Goal: Task Accomplishment & Management: Complete application form

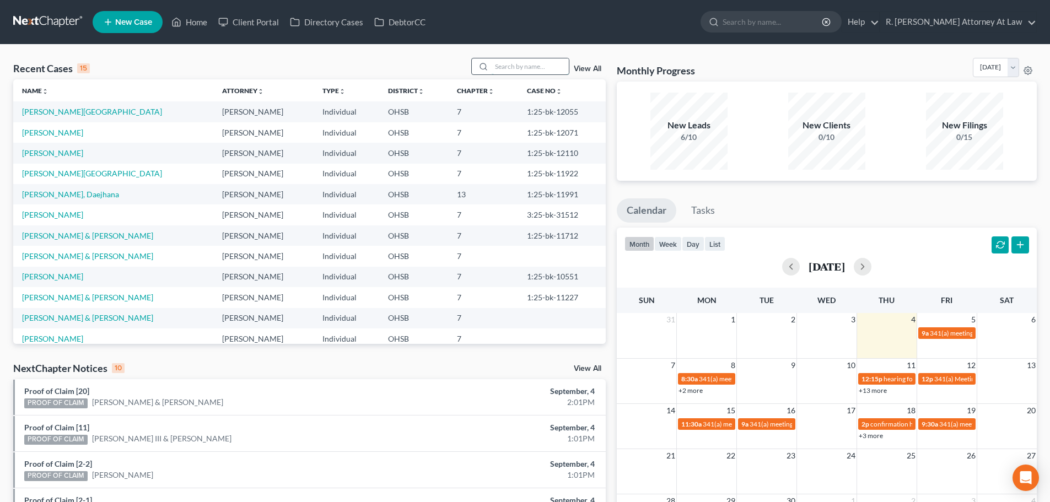
click at [498, 63] on input "search" at bounding box center [530, 66] width 77 height 16
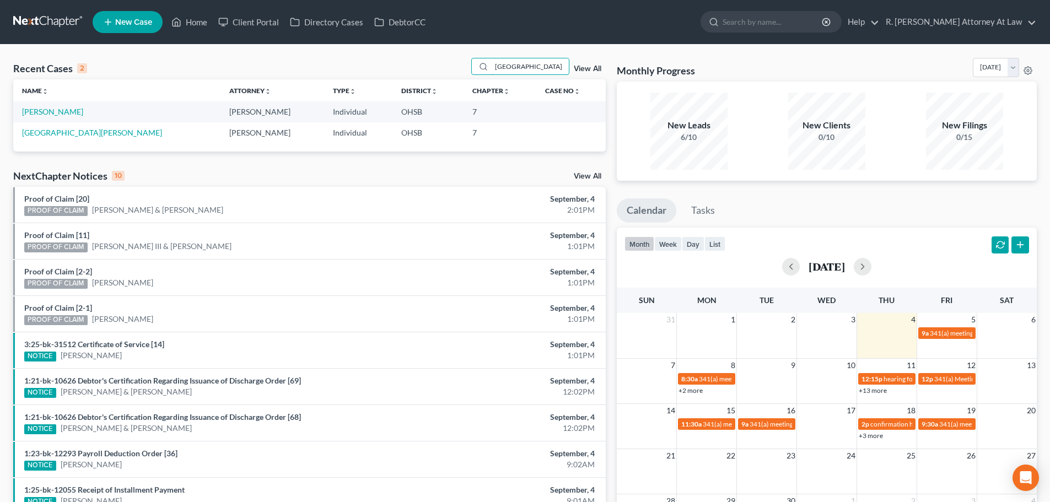
type input "[GEOGRAPHIC_DATA]"
click at [120, 20] on span "New Case" at bounding box center [133, 22] width 37 height 8
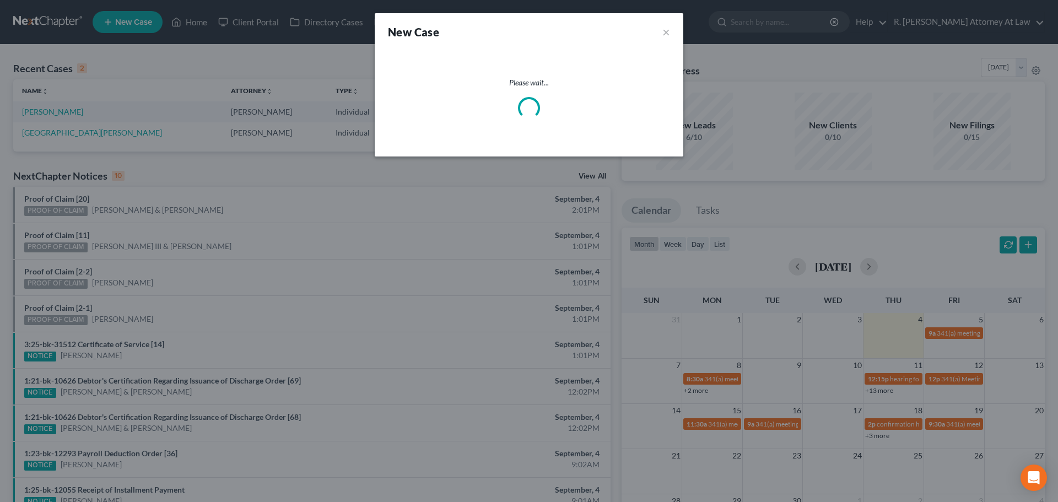
select select "62"
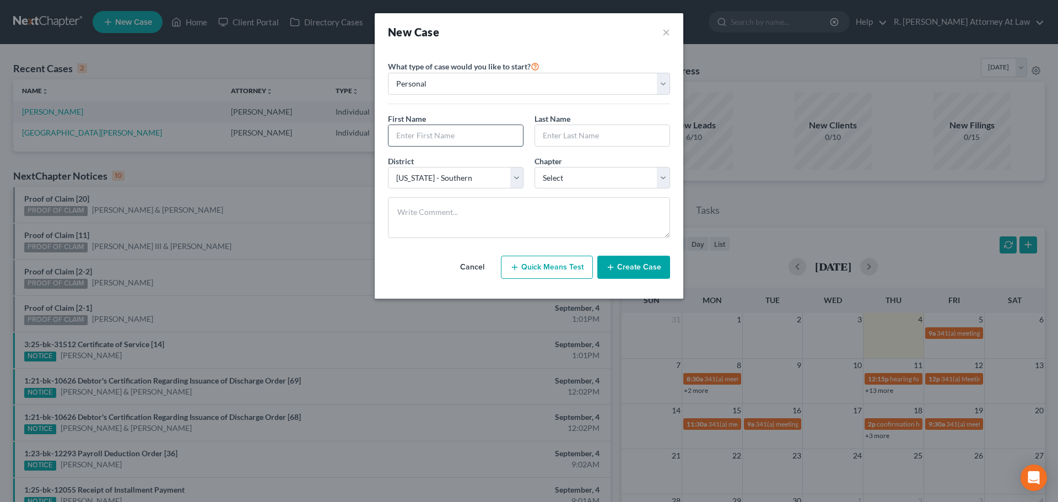
click at [399, 131] on input "text" at bounding box center [456, 135] width 134 height 21
type input "[PERSON_NAME]"
type input "[GEOGRAPHIC_DATA]"
click at [623, 261] on button "Create Case" at bounding box center [633, 267] width 73 height 23
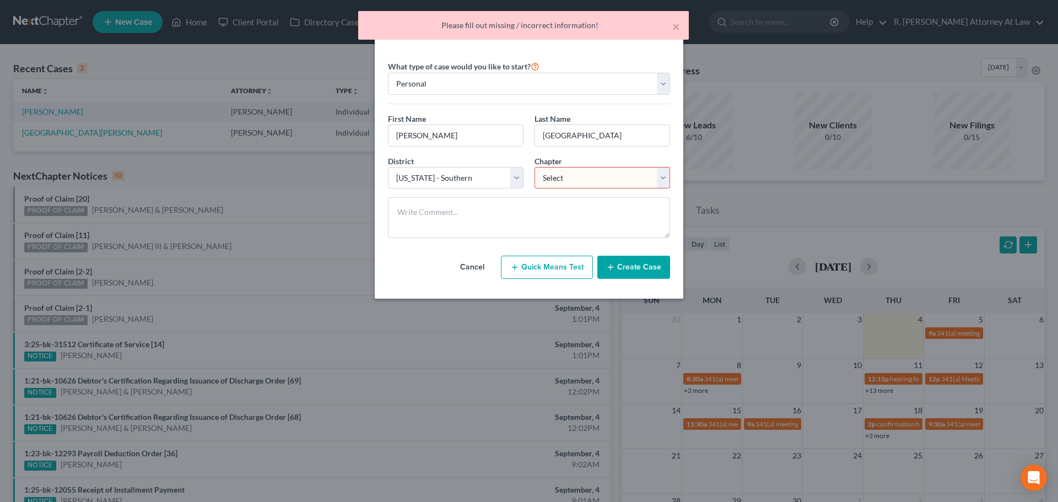
click at [570, 177] on select "Select 7 11 12 13" at bounding box center [603, 178] width 136 height 22
select select "0"
click at [535, 167] on select "Select 7 11 12 13" at bounding box center [603, 178] width 136 height 22
click at [620, 263] on button "Create Case" at bounding box center [633, 267] width 73 height 23
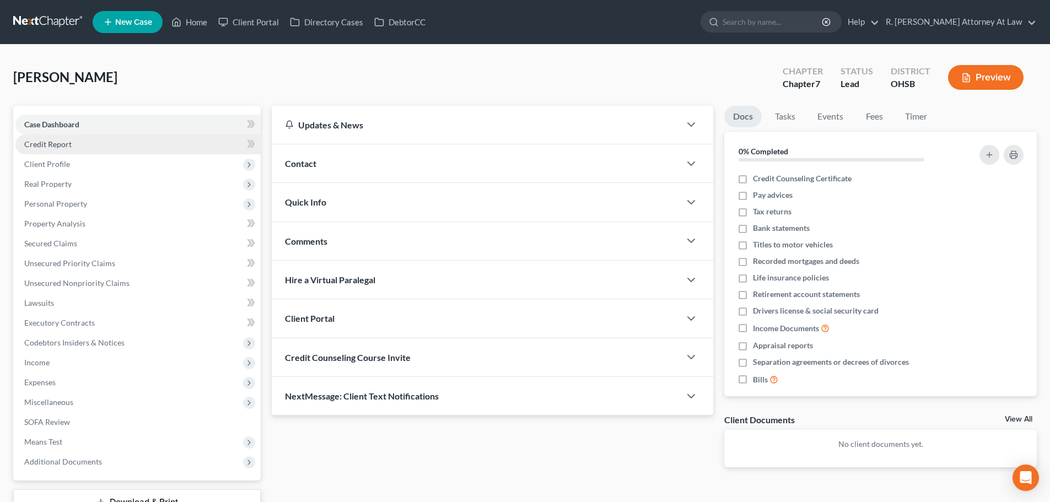
click at [50, 142] on span "Credit Report" at bounding box center [47, 143] width 47 height 9
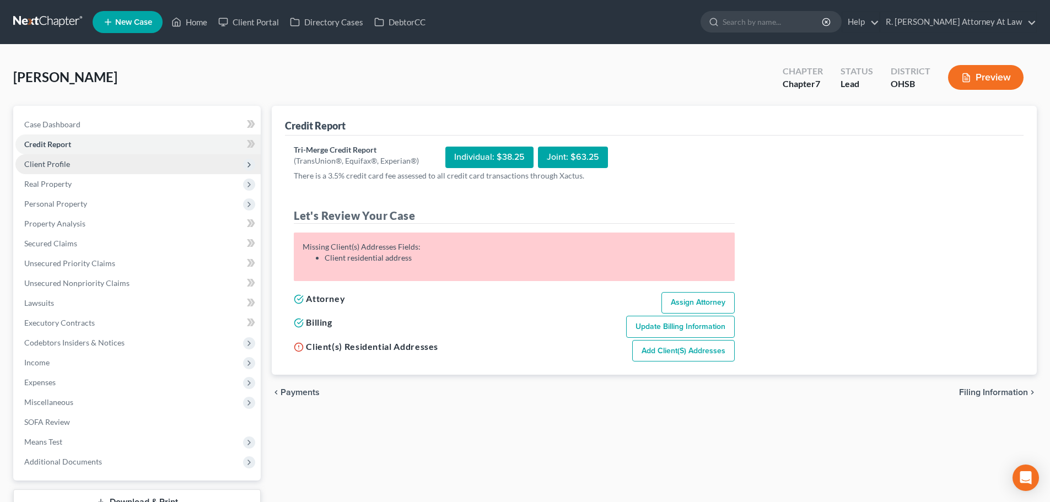
click at [43, 168] on span "Client Profile" at bounding box center [47, 163] width 46 height 9
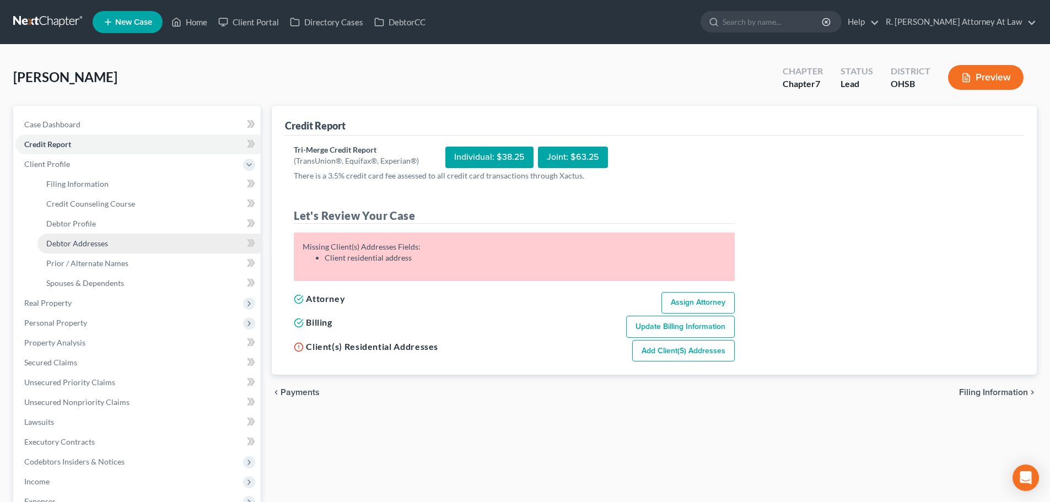
click at [79, 244] on span "Debtor Addresses" at bounding box center [77, 243] width 62 height 9
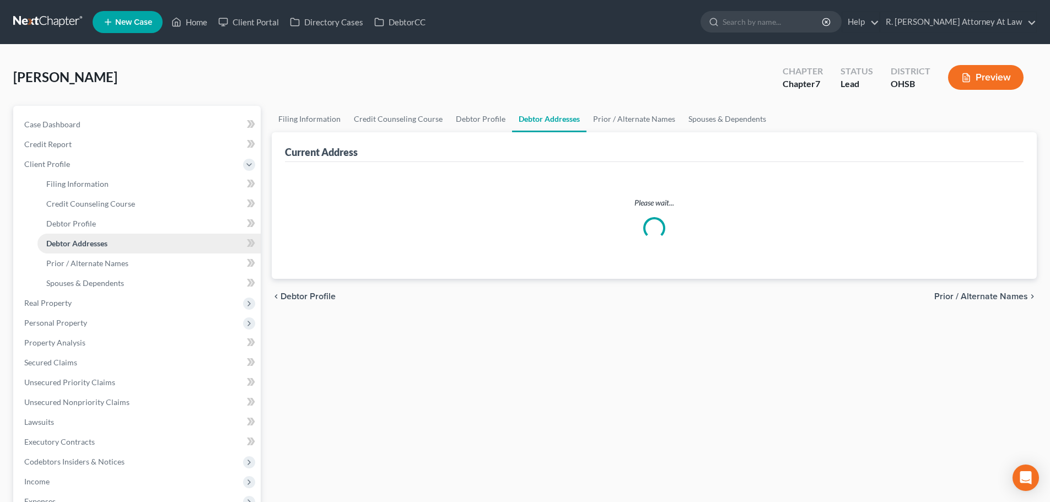
select select "0"
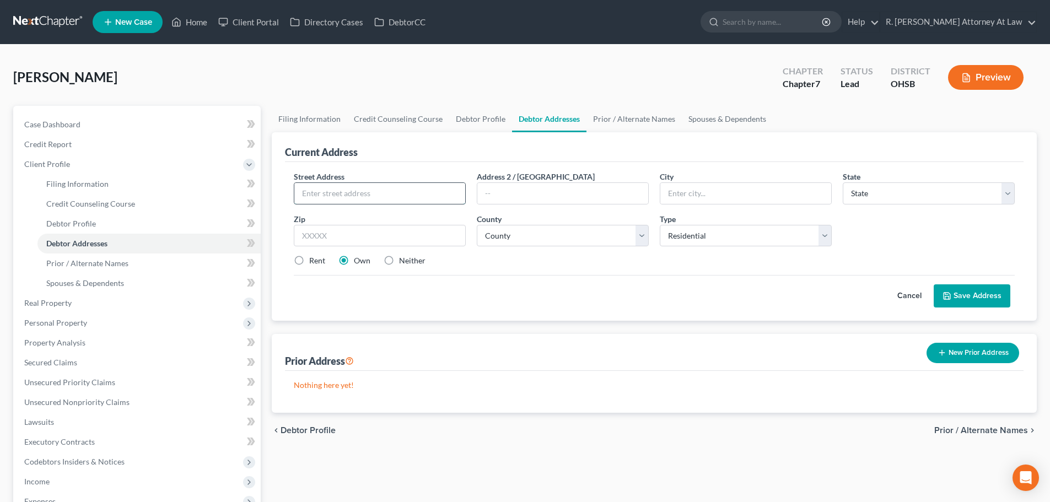
click at [309, 200] on input "text" at bounding box center [379, 193] width 171 height 21
click at [293, 121] on link "Filing Information" at bounding box center [310, 119] width 76 height 26
select select "1"
select select "0"
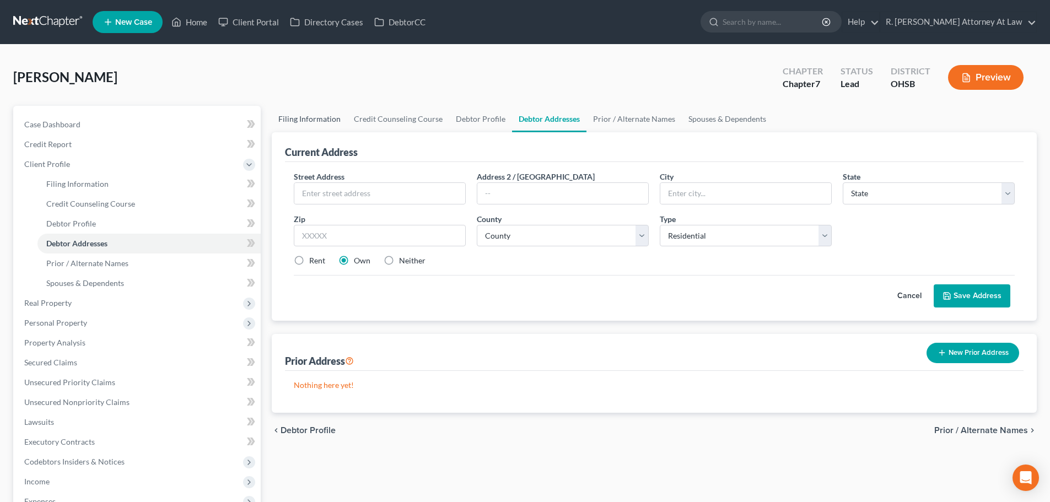
select select "62"
select select "0"
select select "36"
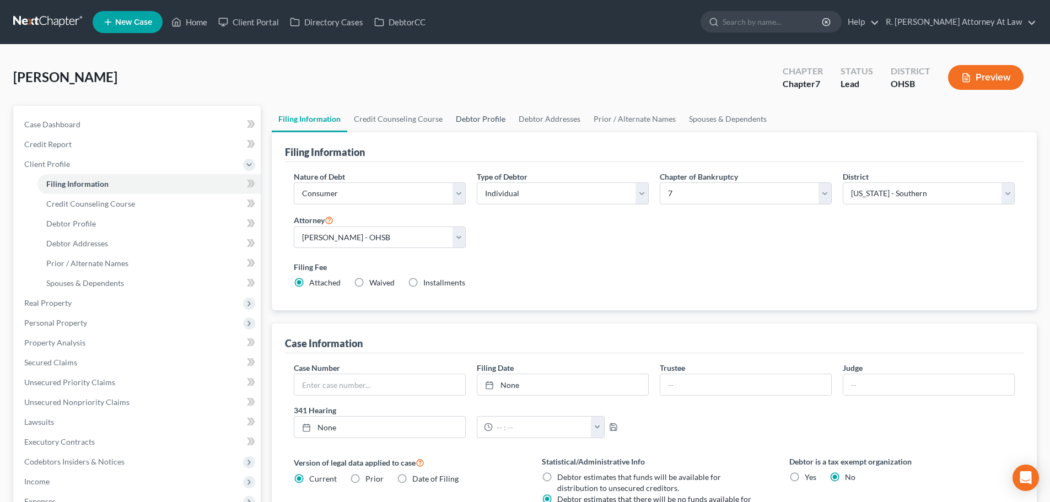
click at [464, 116] on link "Debtor Profile" at bounding box center [480, 119] width 63 height 26
select select "0"
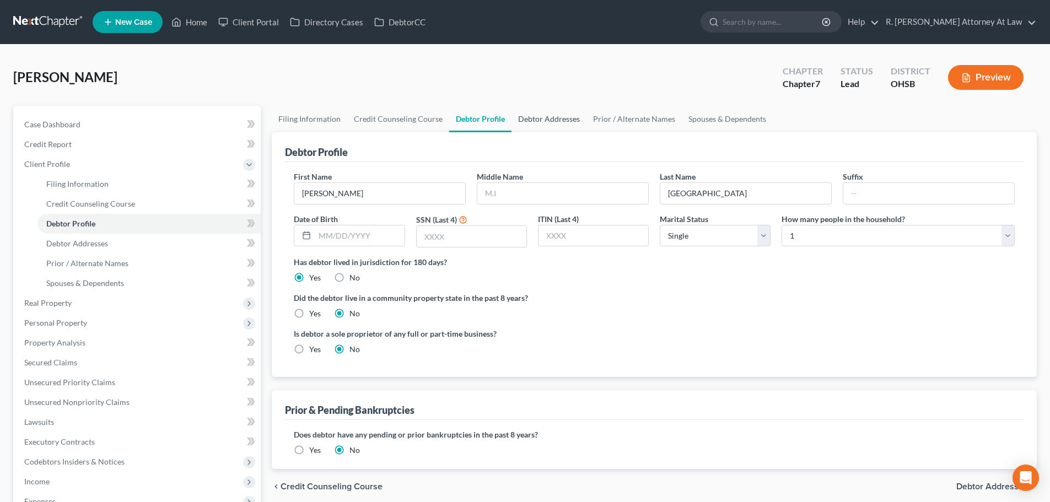
click at [526, 115] on link "Debtor Addresses" at bounding box center [548, 119] width 75 height 26
select select "0"
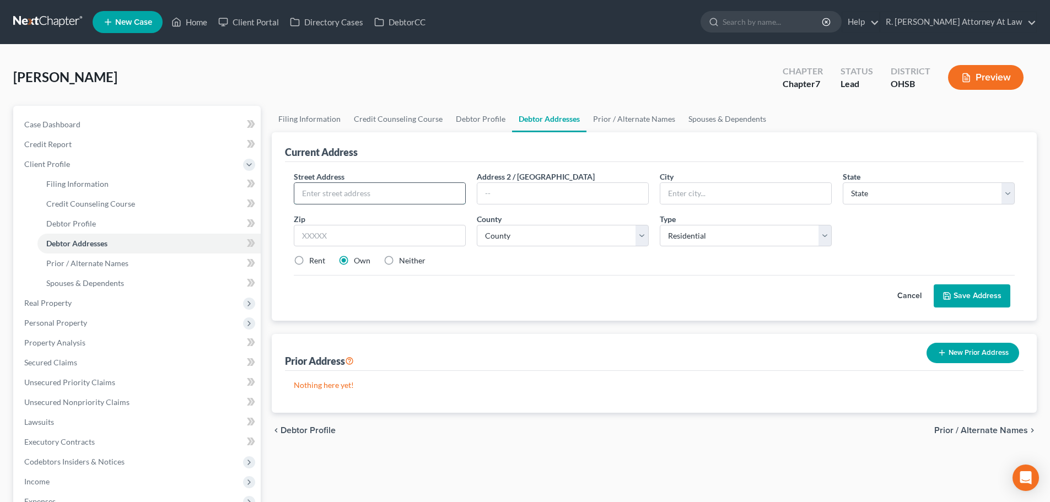
click at [383, 188] on input "text" at bounding box center [379, 193] width 171 height 21
type input "[STREET_ADDRESS][PERSON_NAME]"
type input "45251"
type input "[GEOGRAPHIC_DATA]"
select select "36"
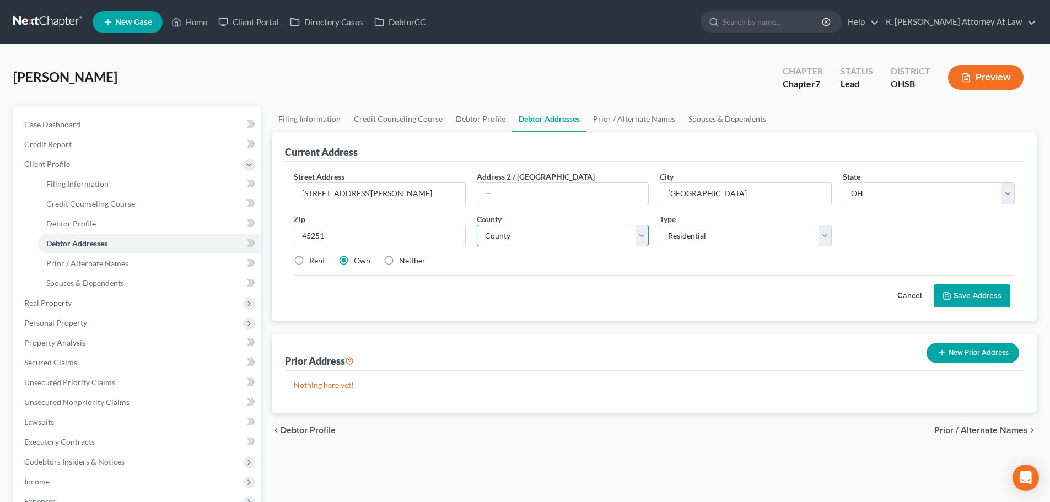
click at [534, 234] on select "County [GEOGRAPHIC_DATA] [GEOGRAPHIC_DATA] [GEOGRAPHIC_DATA] [GEOGRAPHIC_DATA] …" at bounding box center [563, 236] width 172 height 22
select select "30"
click at [477, 225] on select "County [GEOGRAPHIC_DATA] [GEOGRAPHIC_DATA] [GEOGRAPHIC_DATA] [GEOGRAPHIC_DATA] …" at bounding box center [563, 236] width 172 height 22
click at [309, 261] on label "Rent" at bounding box center [317, 260] width 16 height 11
click at [314, 261] on input "Rent" at bounding box center [317, 258] width 7 height 7
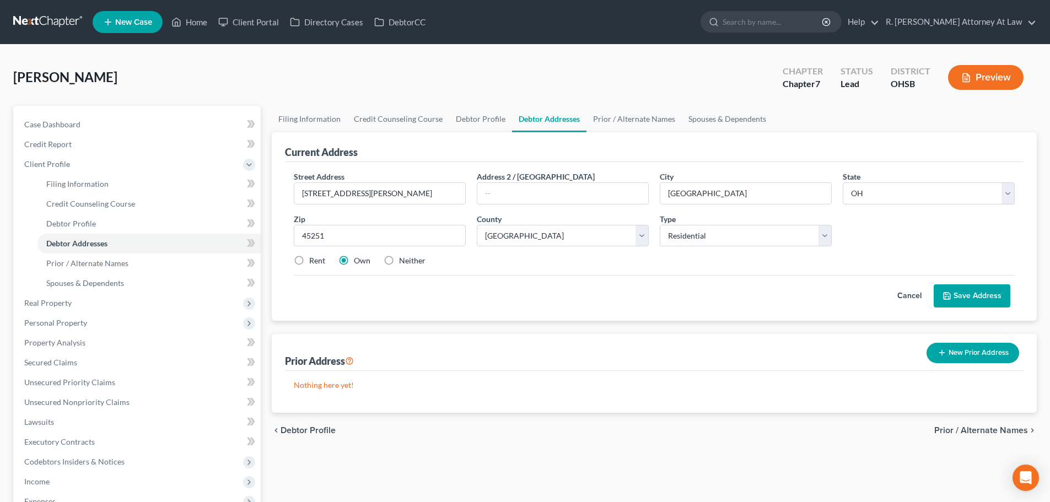
radio input "true"
click at [98, 282] on span "Spouses & Dependents" at bounding box center [85, 282] width 78 height 9
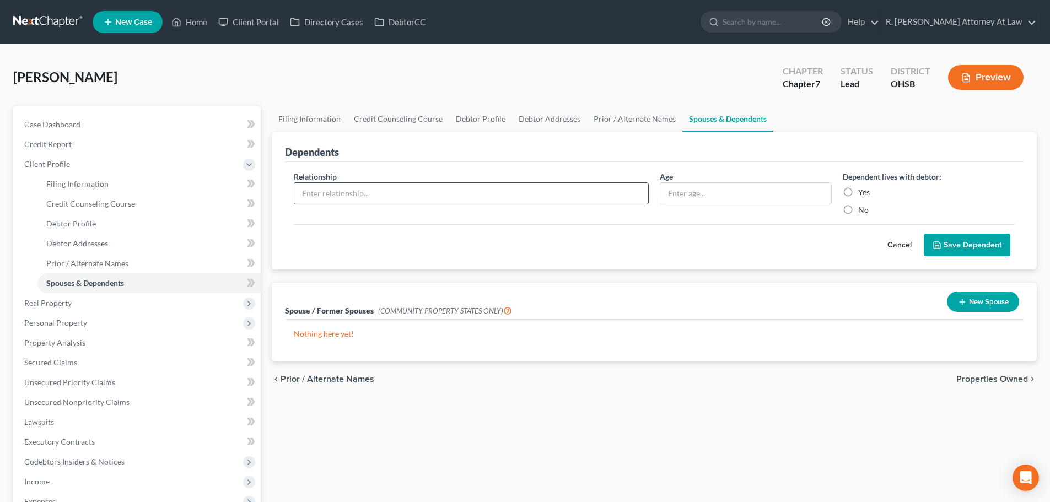
click at [395, 197] on input "text" at bounding box center [471, 193] width 354 height 21
type input "Daughter"
type input "16"
click at [858, 192] on label "Yes" at bounding box center [864, 192] width 12 height 11
click at [863, 192] on input "Yes" at bounding box center [866, 190] width 7 height 7
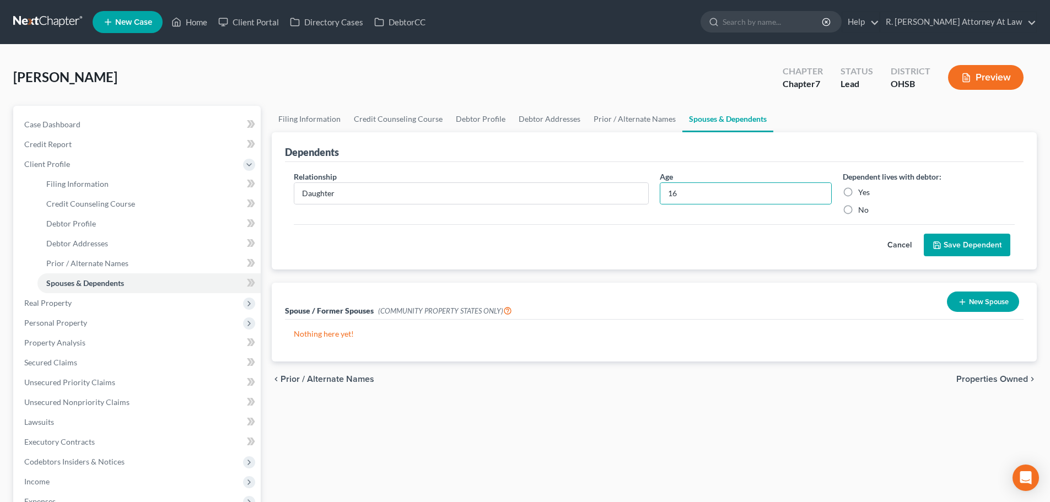
radio input "true"
click at [939, 242] on icon "submit" at bounding box center [937, 245] width 7 height 7
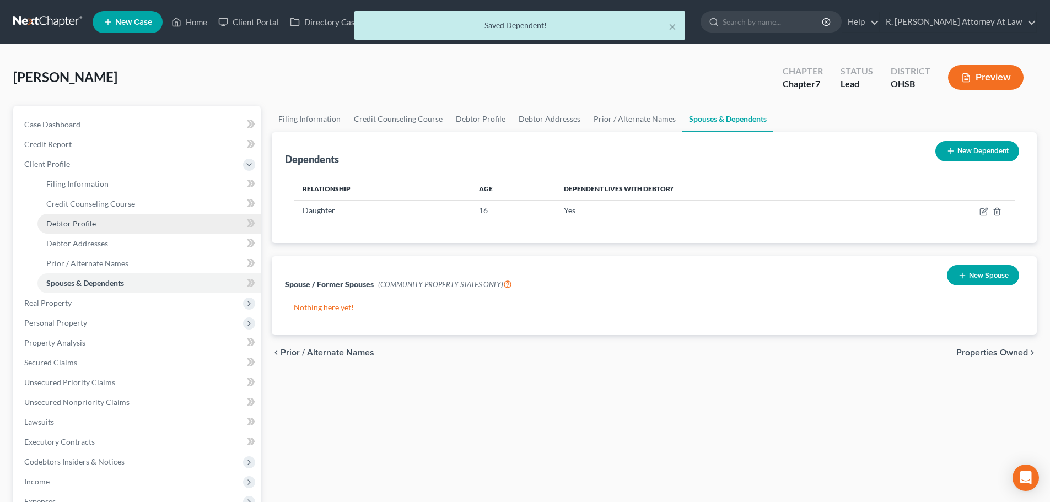
click at [69, 219] on span "Debtor Profile" at bounding box center [71, 223] width 50 height 9
select select "0"
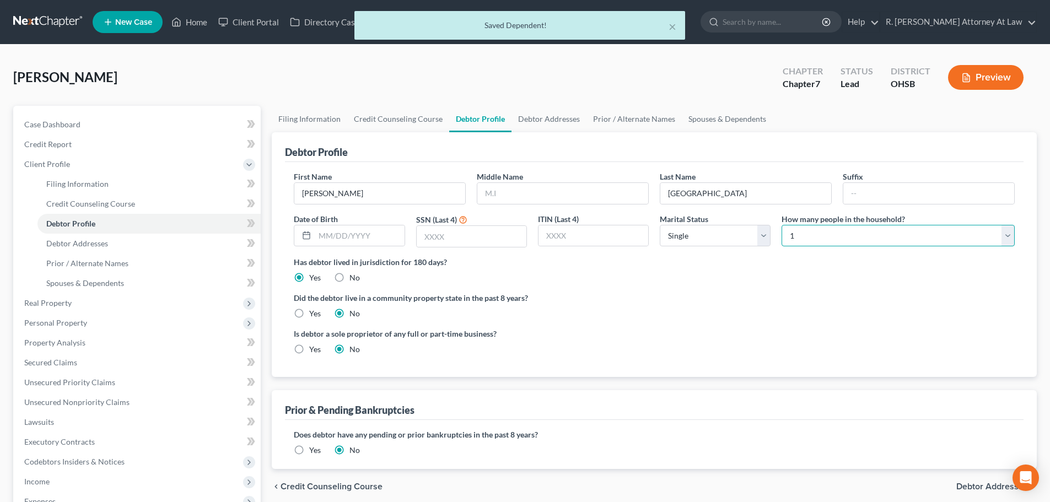
click at [789, 235] on select "Select 1 2 3 4 5 6 7 8 9 10 11 12 13 14 15 16 17 18 19 20" at bounding box center [898, 236] width 233 height 22
select select "1"
click at [782, 225] on select "Select 1 2 3 4 5 6 7 8 9 10 11 12 13 14 15 16 17 18 19 20" at bounding box center [898, 236] width 233 height 22
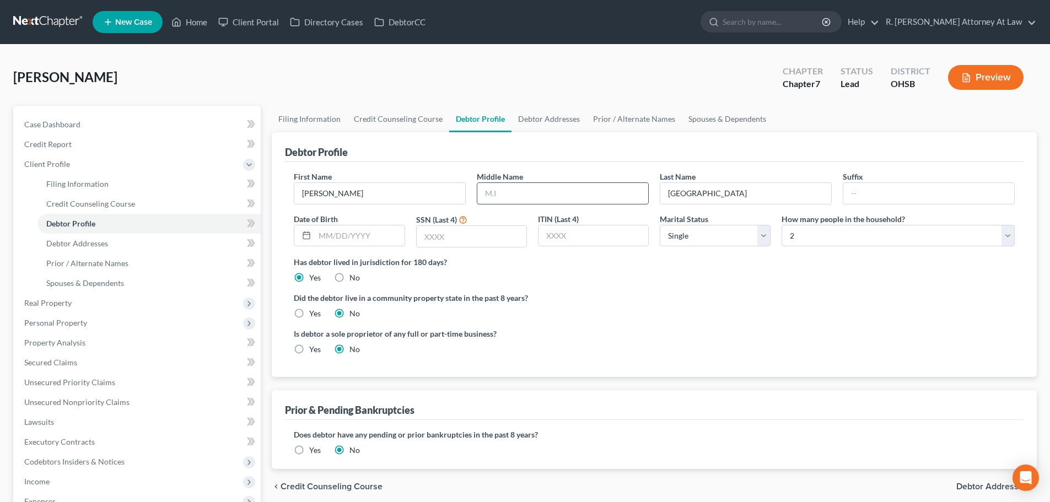
click at [500, 192] on input "text" at bounding box center [562, 193] width 171 height 21
type input "[DEMOGRAPHIC_DATA]"
click at [536, 119] on link "Debtor Addresses" at bounding box center [548, 119] width 75 height 26
select select "0"
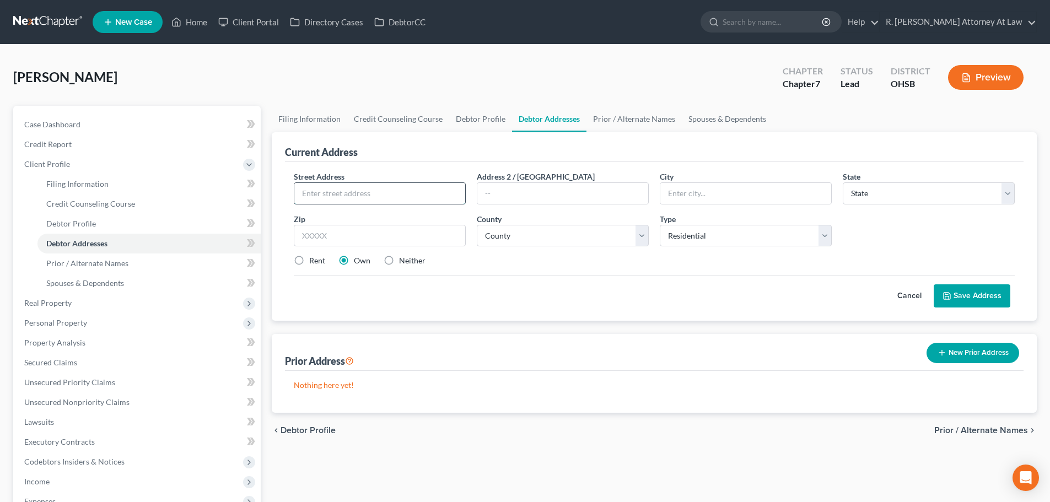
click at [372, 198] on input "text" at bounding box center [379, 193] width 171 height 21
type input "[STREET_ADDRESS][PERSON_NAME]"
type input "45251"
type input "[GEOGRAPHIC_DATA]"
select select "36"
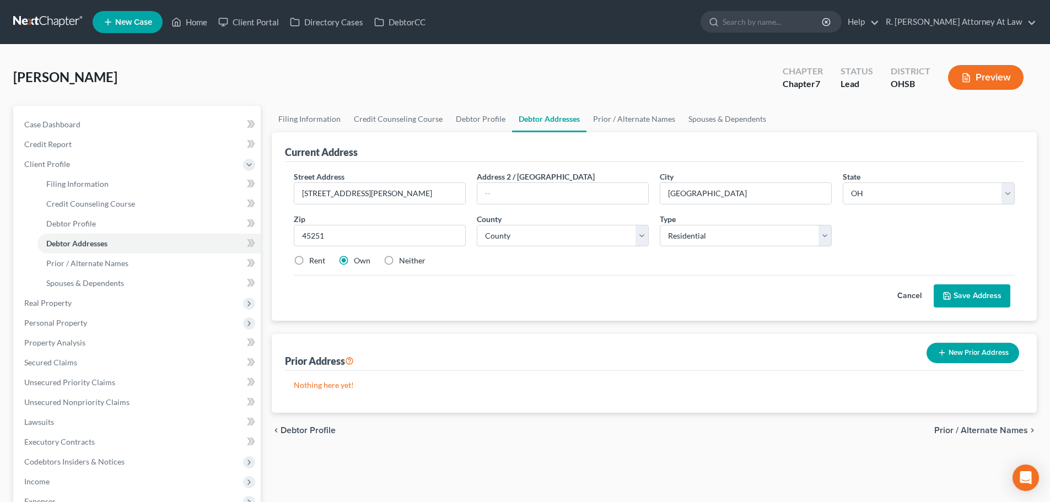
drag, startPoint x: 300, startPoint y: 262, endPoint x: 341, endPoint y: 262, distance: 40.2
click at [309, 262] on label "Rent" at bounding box center [317, 260] width 16 height 11
click at [314, 262] on input "Rent" at bounding box center [317, 258] width 7 height 7
radio input "true"
click at [483, 241] on select "County [GEOGRAPHIC_DATA] [GEOGRAPHIC_DATA] [GEOGRAPHIC_DATA] [GEOGRAPHIC_DATA] …" at bounding box center [563, 236] width 172 height 22
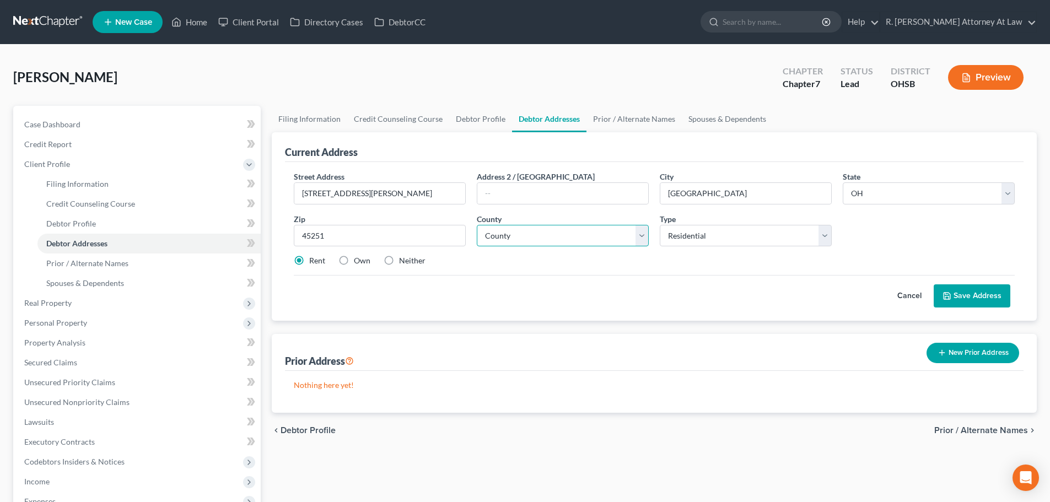
select select "8"
click at [477, 225] on select "County [GEOGRAPHIC_DATA] [GEOGRAPHIC_DATA] [GEOGRAPHIC_DATA] [GEOGRAPHIC_DATA] …" at bounding box center [563, 236] width 172 height 22
click at [968, 292] on button "Save Address" at bounding box center [972, 295] width 77 height 23
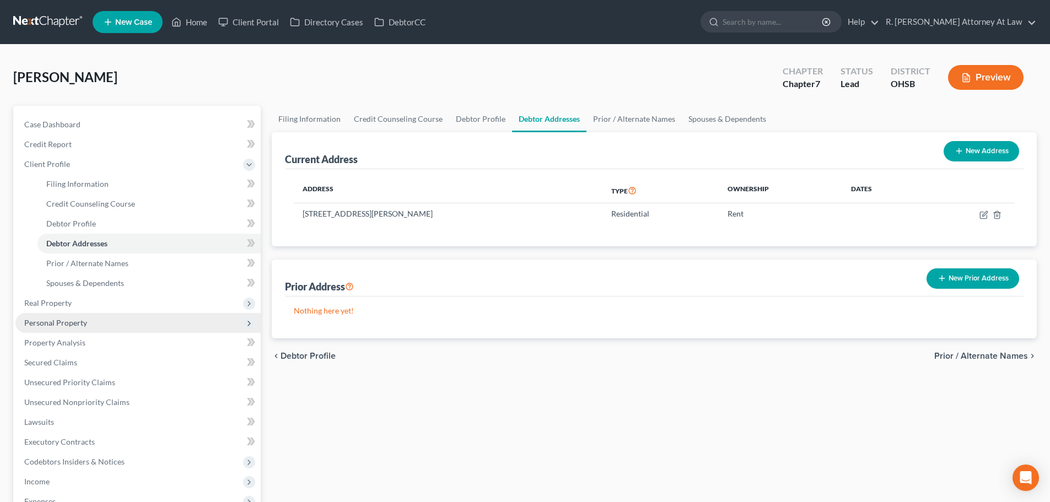
click at [39, 320] on span "Personal Property" at bounding box center [55, 322] width 63 height 9
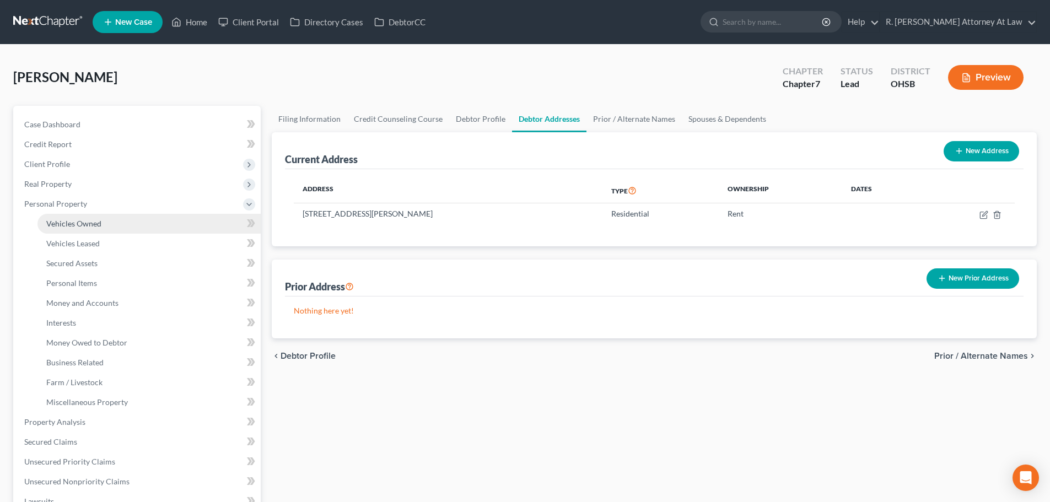
click at [62, 223] on span "Vehicles Owned" at bounding box center [73, 223] width 55 height 9
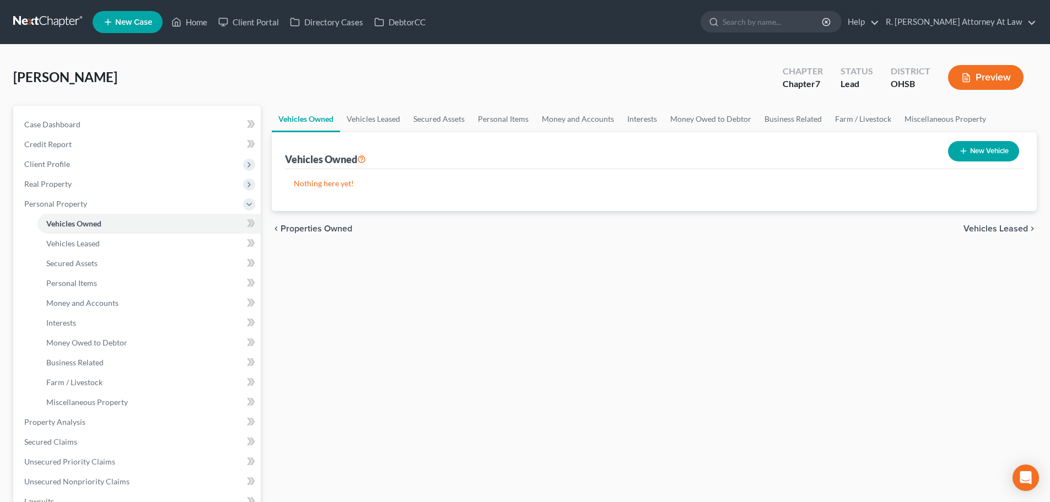
click at [968, 147] on button "New Vehicle" at bounding box center [983, 151] width 71 height 20
select select "0"
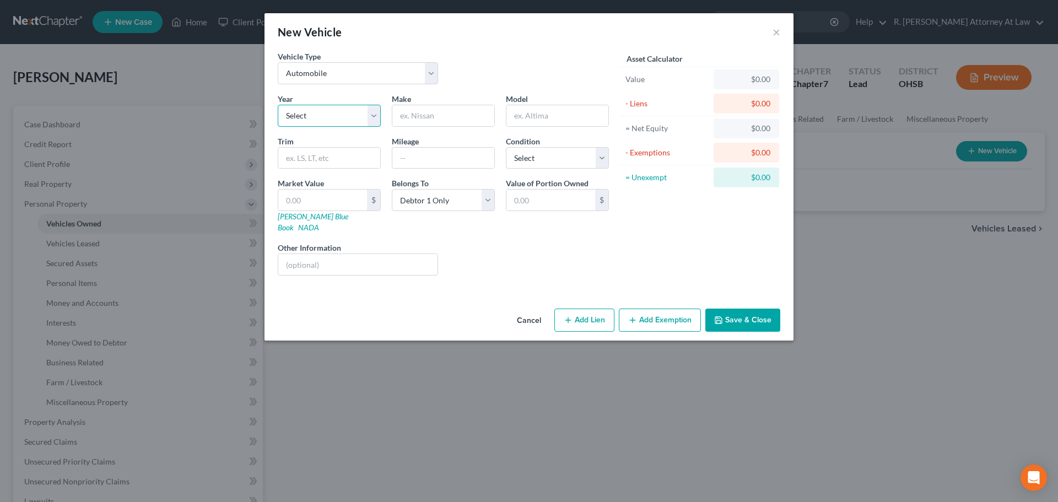
click at [314, 120] on select "Select 2026 2025 2024 2023 2022 2021 2020 2019 2018 2017 2016 2015 2014 2013 20…" at bounding box center [329, 116] width 103 height 22
select select "15"
click at [278, 105] on select "Select 2026 2025 2024 2023 2022 2021 2020 2019 2018 2017 2016 2015 2014 2013 20…" at bounding box center [329, 116] width 103 height 22
click at [441, 108] on input "text" at bounding box center [443, 115] width 102 height 21
type input "GMC"
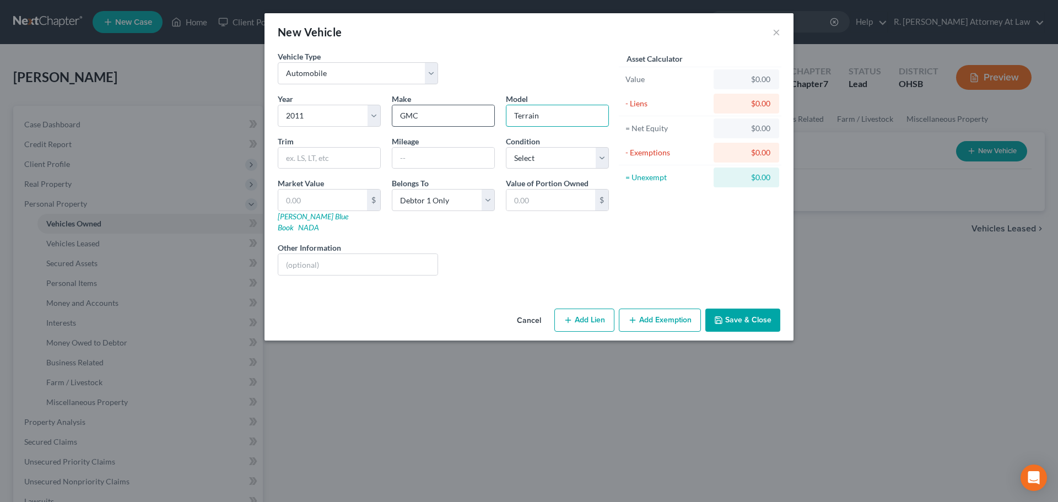
type input "Terrain"
click at [402, 158] on input "text" at bounding box center [443, 158] width 102 height 21
click at [514, 155] on select "Select Excellent Very Good Good Fair Poor" at bounding box center [557, 158] width 103 height 22
select select "2"
click at [506, 147] on select "Select Excellent Very Good Good Fair Poor" at bounding box center [557, 158] width 103 height 22
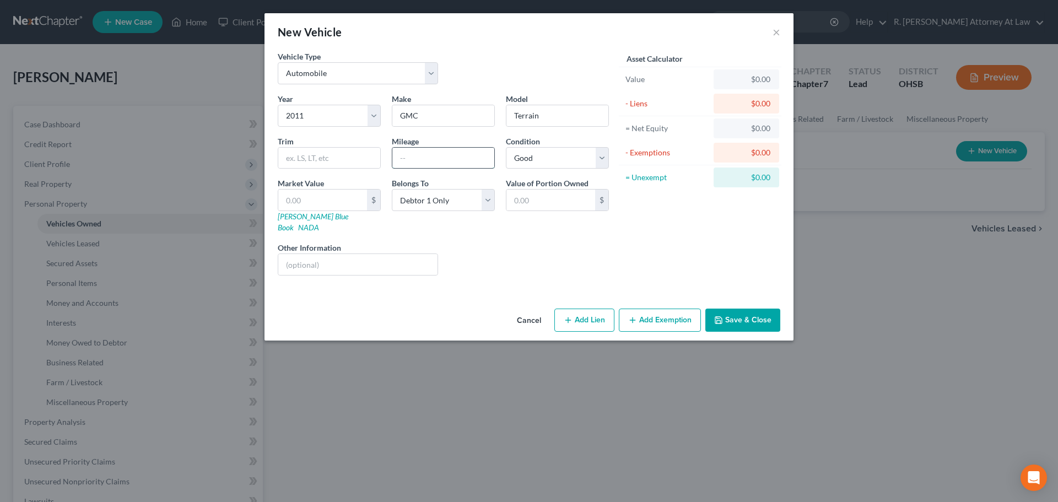
click at [408, 163] on input "text" at bounding box center [443, 158] width 102 height 21
type input "112000"
click at [757, 309] on button "Save & Close" at bounding box center [742, 320] width 75 height 23
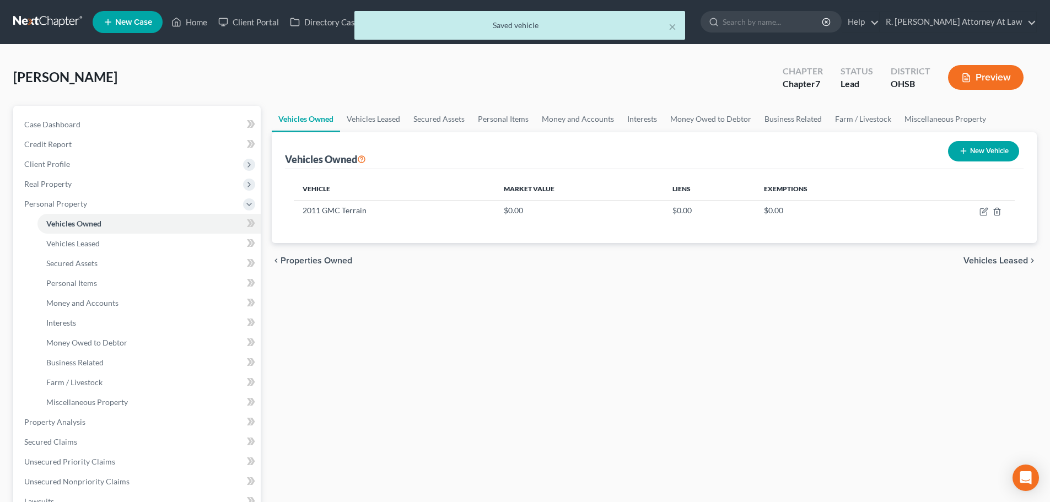
click at [965, 154] on icon "button" at bounding box center [963, 151] width 9 height 9
select select "0"
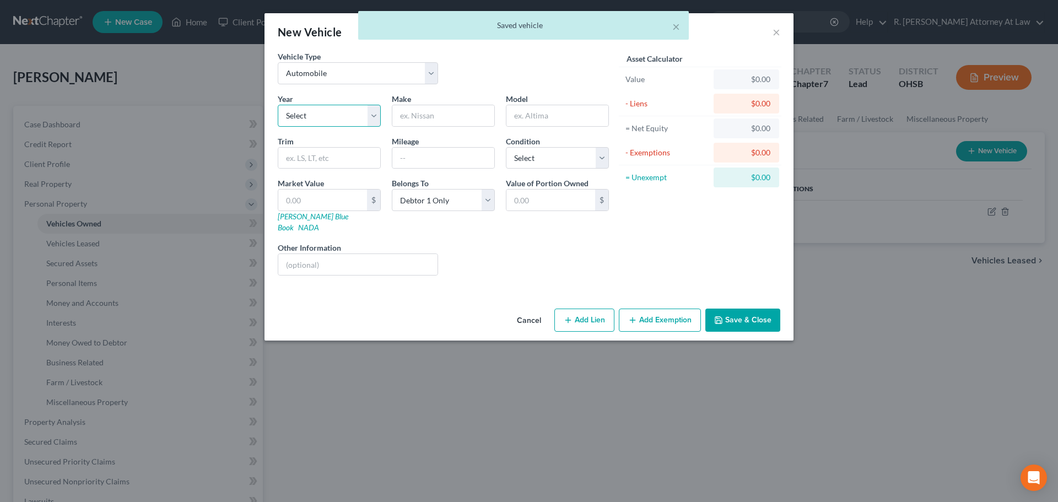
click at [329, 120] on select "Select 2026 2025 2024 2023 2022 2021 2020 2019 2018 2017 2016 2015 2014 2013 20…" at bounding box center [329, 116] width 103 height 22
click at [427, 119] on input "text" at bounding box center [443, 115] width 102 height 21
type input "Toyota"
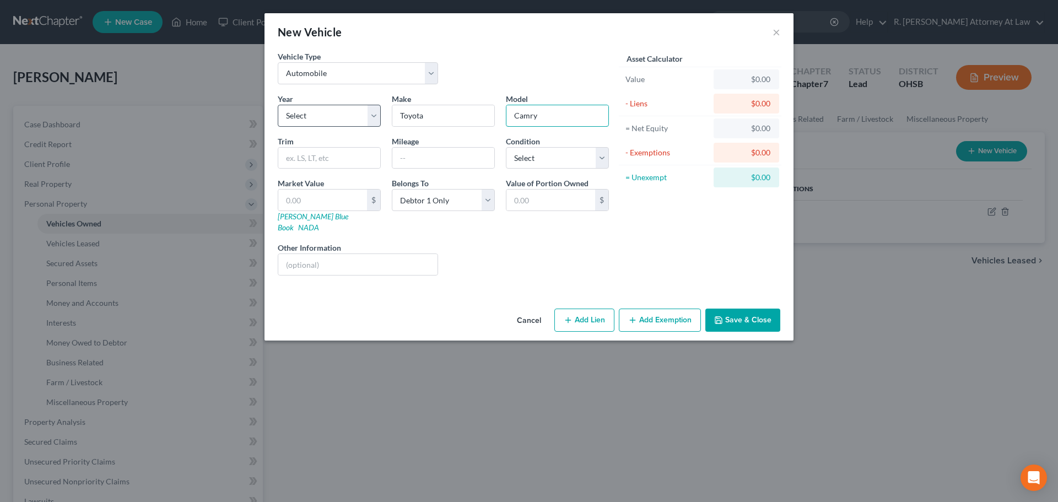
type input "Camry"
click at [304, 117] on select "Select 2026 2025 2024 2023 2022 2021 2020 2019 2018 2017 2016 2015 2014 2013 20…" at bounding box center [329, 116] width 103 height 22
select select "12"
click at [278, 105] on select "Select 2026 2025 2024 2023 2022 2021 2020 2019 2018 2017 2016 2015 2014 2013 20…" at bounding box center [329, 116] width 103 height 22
drag, startPoint x: 524, startPoint y: 164, endPoint x: 531, endPoint y: 163, distance: 7.7
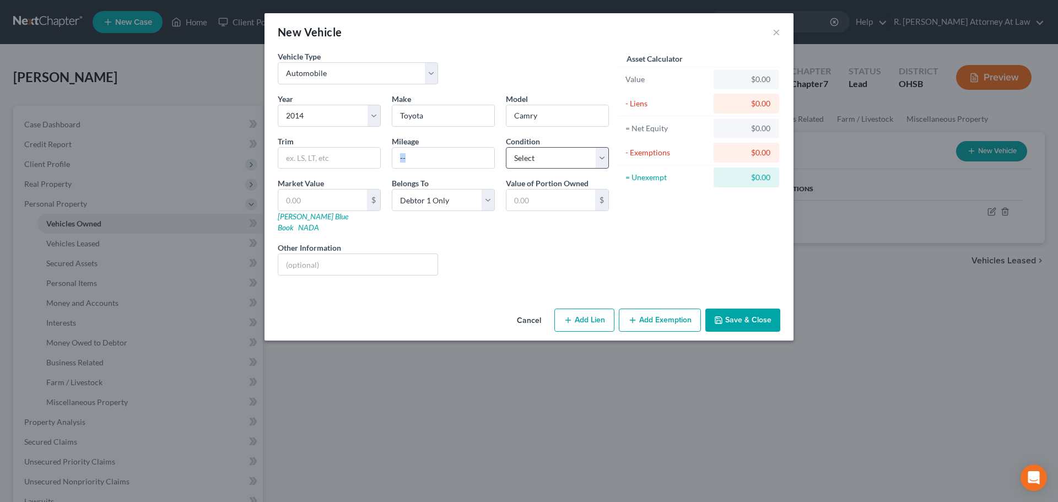
click at [530, 164] on div "Year Select 2026 2025 2024 2023 2022 2021 2020 2019 2018 2017 2016 2015 2014 20…" at bounding box center [443, 188] width 342 height 191
click at [529, 161] on select "Select Excellent Very Good Good Fair Poor" at bounding box center [557, 158] width 103 height 22
select select "2"
click at [506, 147] on select "Select Excellent Very Good Good Fair Poor" at bounding box center [557, 158] width 103 height 22
click at [416, 161] on input "text" at bounding box center [443, 158] width 102 height 21
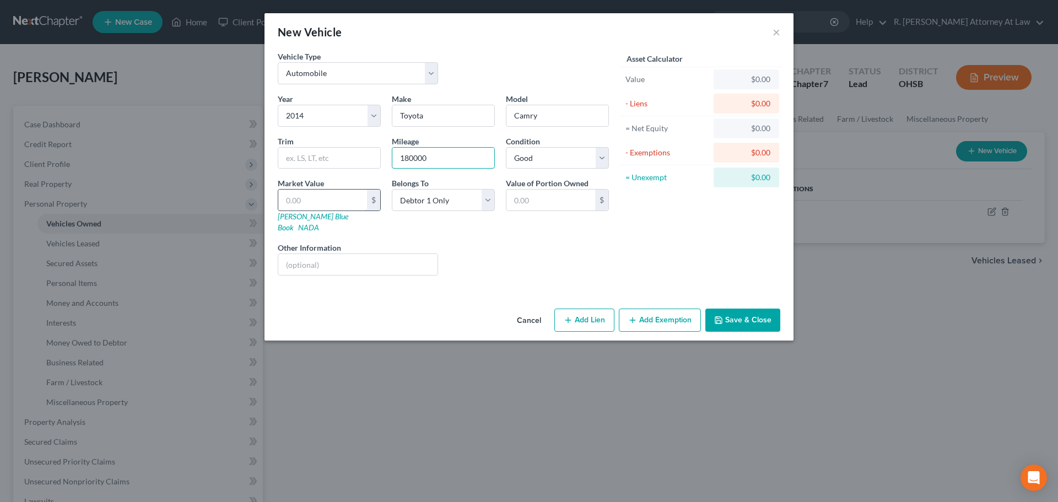
type input "180000"
click at [292, 197] on input "text" at bounding box center [322, 200] width 89 height 21
click at [289, 159] on input "text" at bounding box center [329, 158] width 102 height 21
type input "LE"
click at [732, 309] on button "Save & Close" at bounding box center [742, 320] width 75 height 23
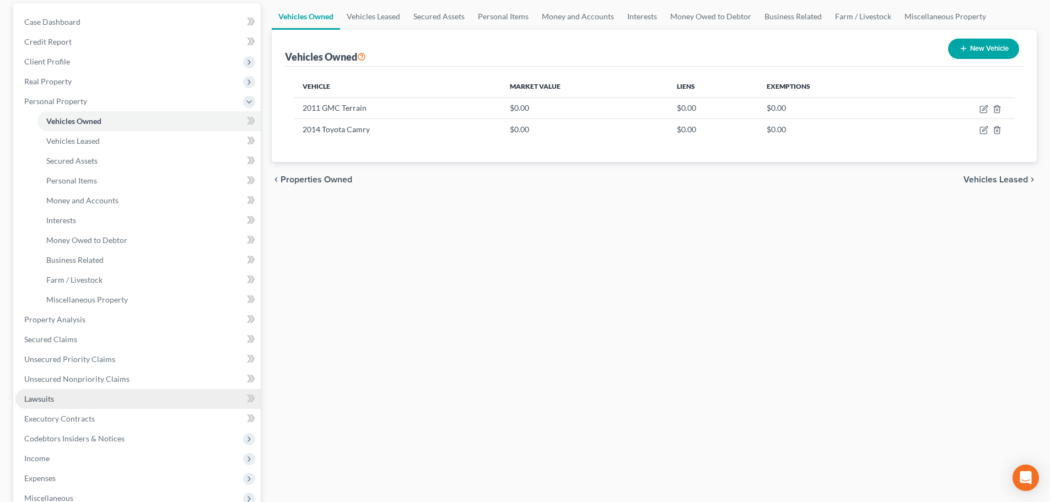
scroll to position [165, 0]
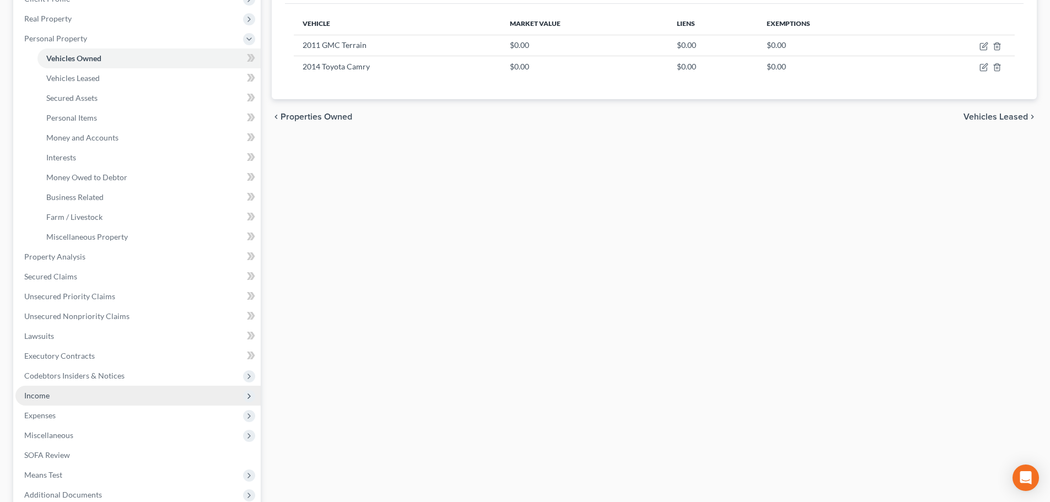
click at [64, 394] on span "Income" at bounding box center [137, 396] width 245 height 20
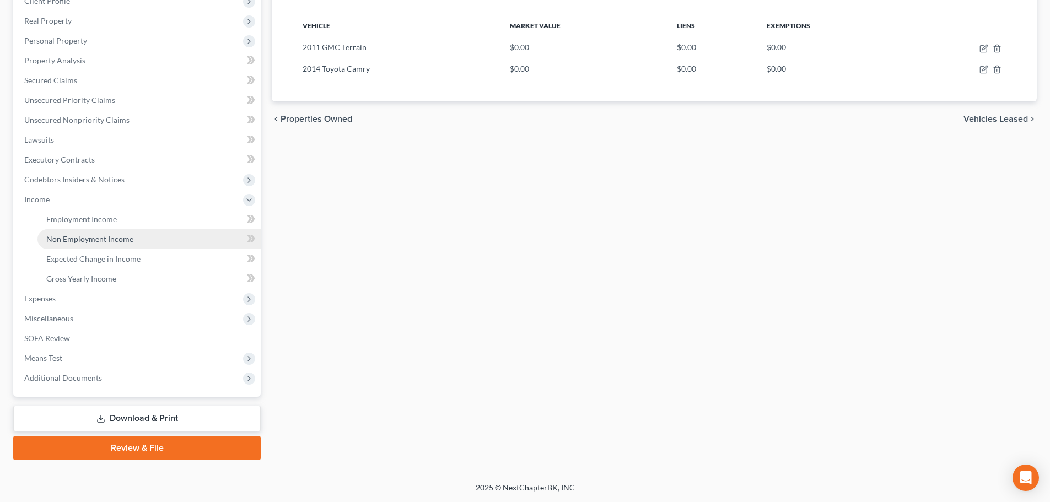
scroll to position [163, 0]
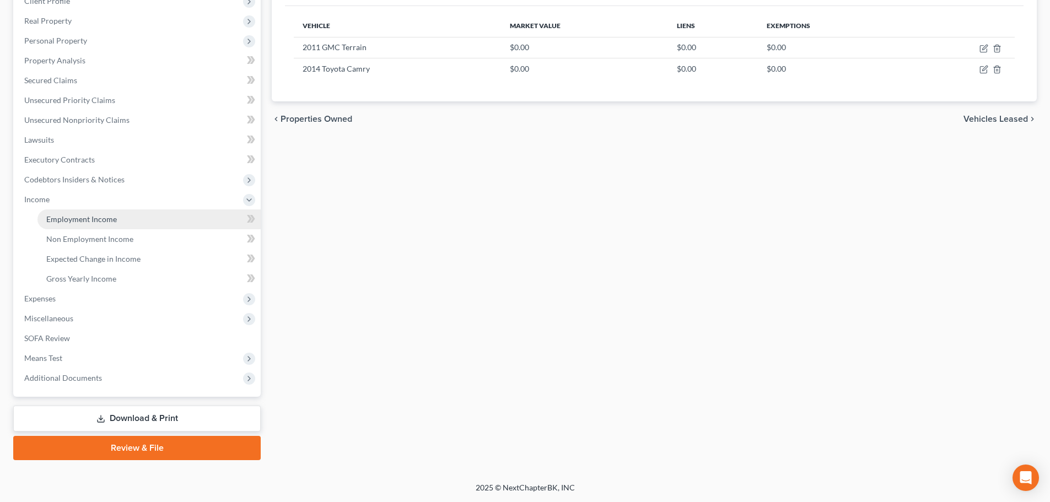
click at [60, 211] on link "Employment Income" at bounding box center [148, 219] width 223 height 20
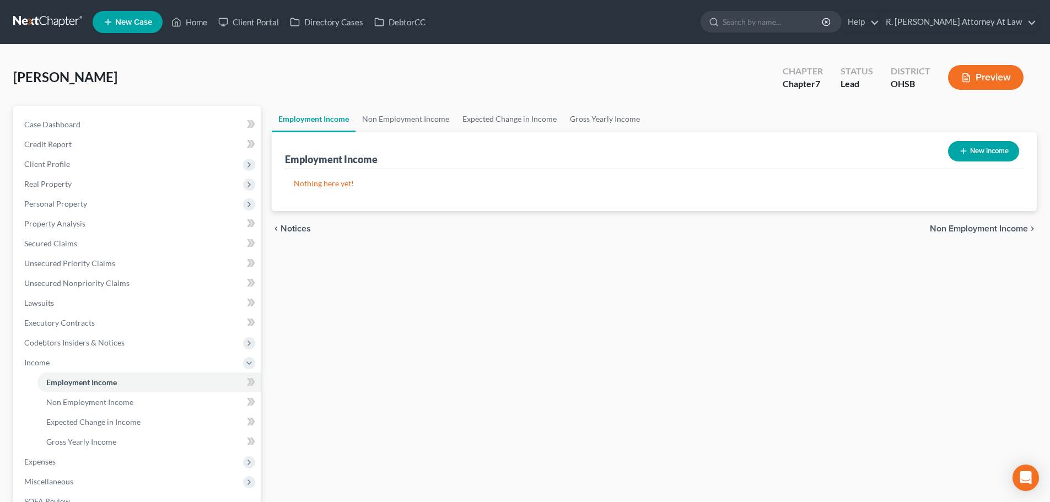
click at [963, 150] on icon "button" at bounding box center [963, 151] width 9 height 9
select select "0"
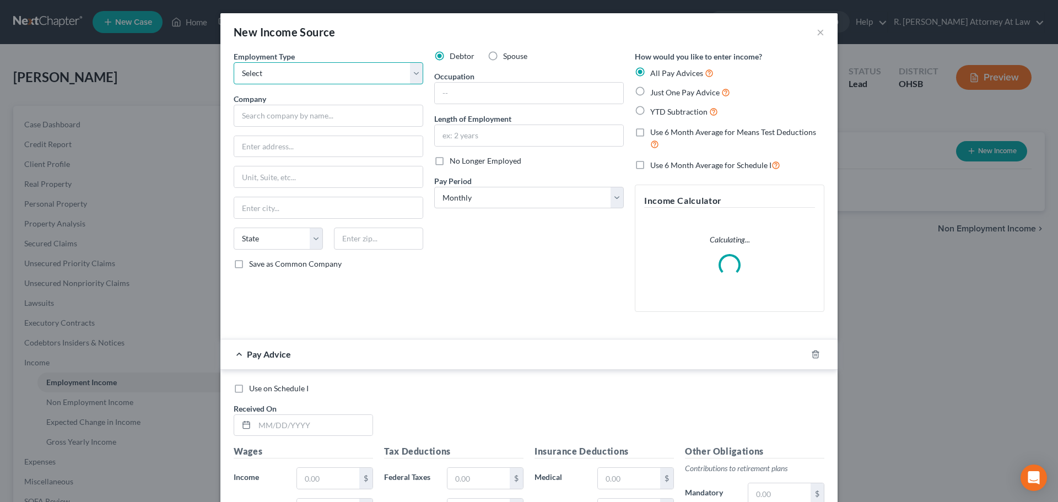
click at [285, 80] on select "Select Full or [DEMOGRAPHIC_DATA] Employment Self Employment" at bounding box center [329, 73] width 190 height 22
select select "0"
click at [234, 62] on select "Select Full or [DEMOGRAPHIC_DATA] Employment Self Employment" at bounding box center [329, 73] width 190 height 22
click at [247, 113] on input "text" at bounding box center [329, 116] width 190 height 22
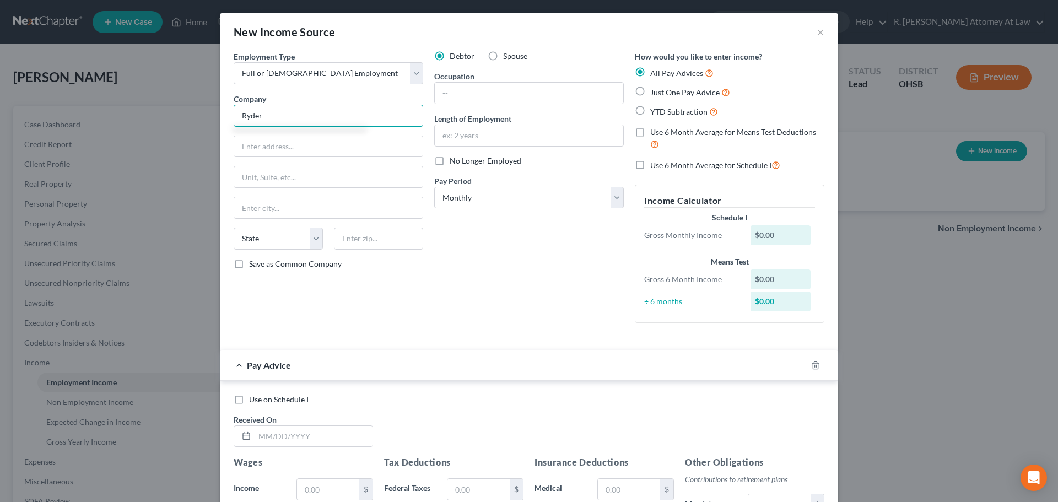
type input "Ryder"
click at [650, 92] on label "Just One Pay Advice" at bounding box center [690, 92] width 80 height 13
click at [655, 92] on input "Just One Pay Advice" at bounding box center [658, 89] width 7 height 7
radio input "true"
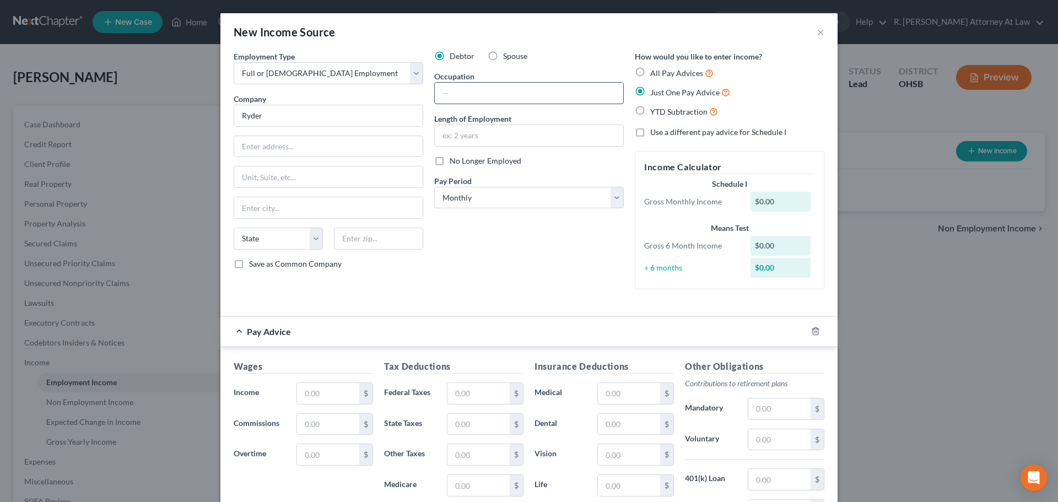
click at [452, 96] on input "text" at bounding box center [529, 93] width 188 height 21
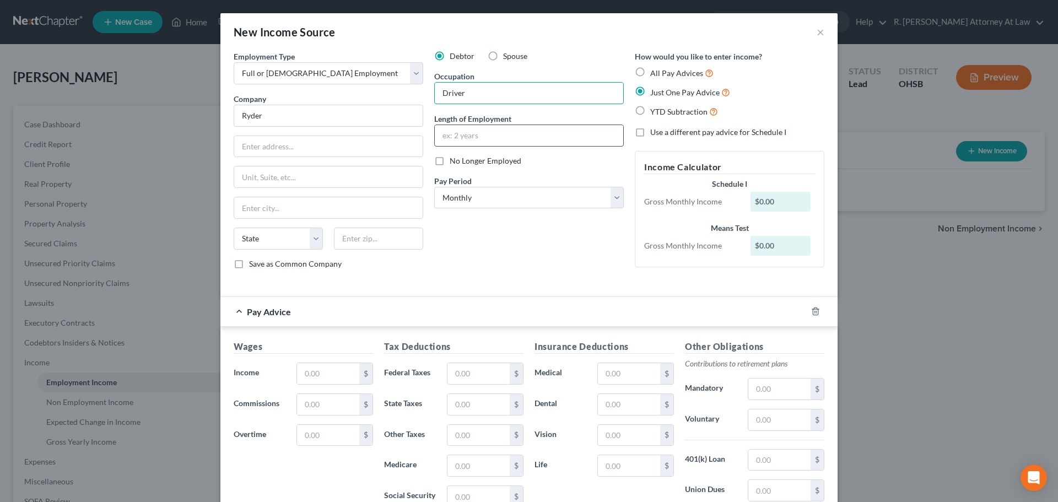
type input "Driver"
click at [443, 139] on input "text" at bounding box center [529, 135] width 188 height 21
type input "1 year"
click at [305, 381] on input "text" at bounding box center [328, 373] width 62 height 21
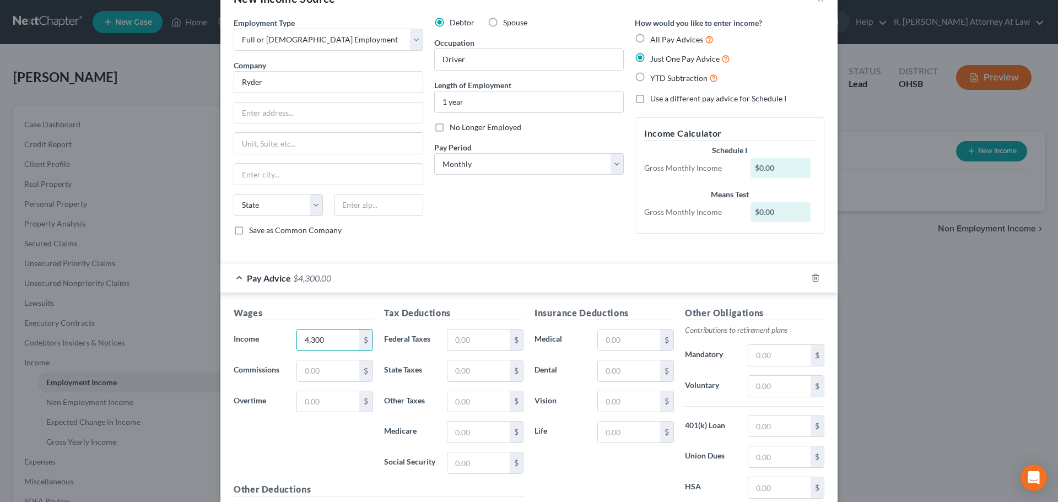
scroll to position [154, 0]
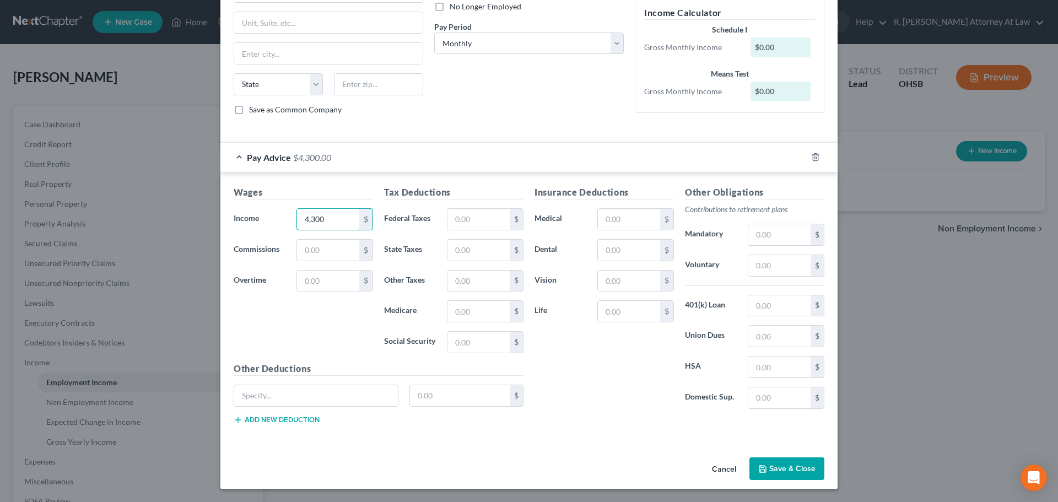
type input "4,300"
click at [761, 466] on icon "button" at bounding box center [762, 469] width 9 height 9
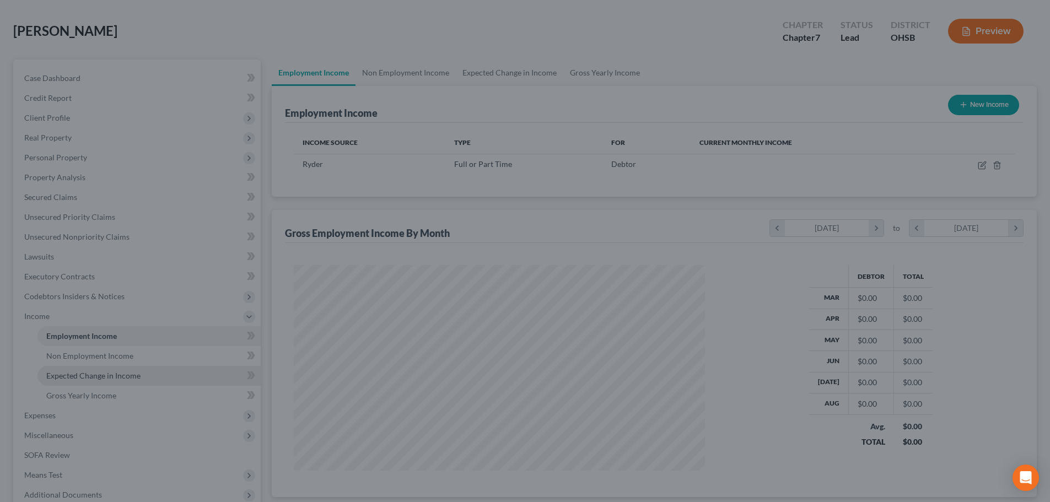
scroll to position [110, 0]
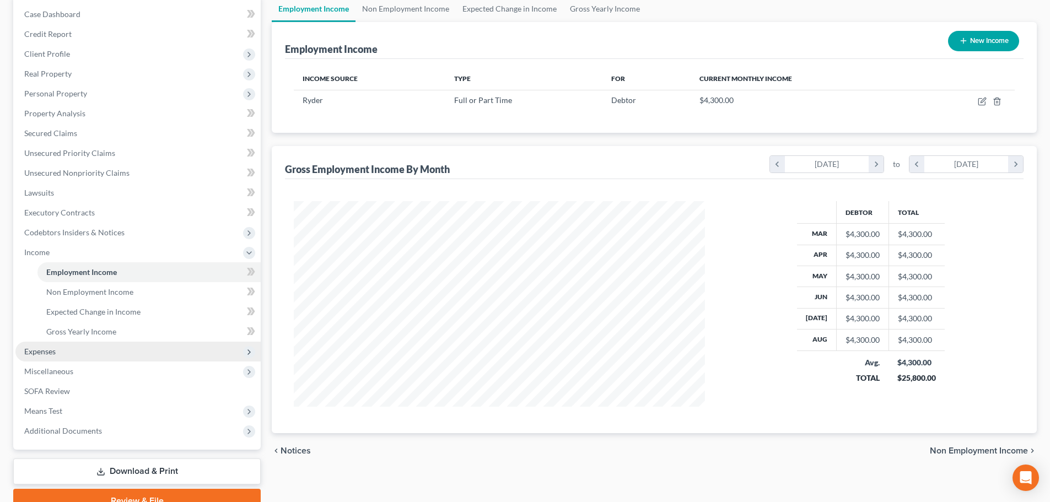
click at [57, 351] on span "Expenses" at bounding box center [137, 352] width 245 height 20
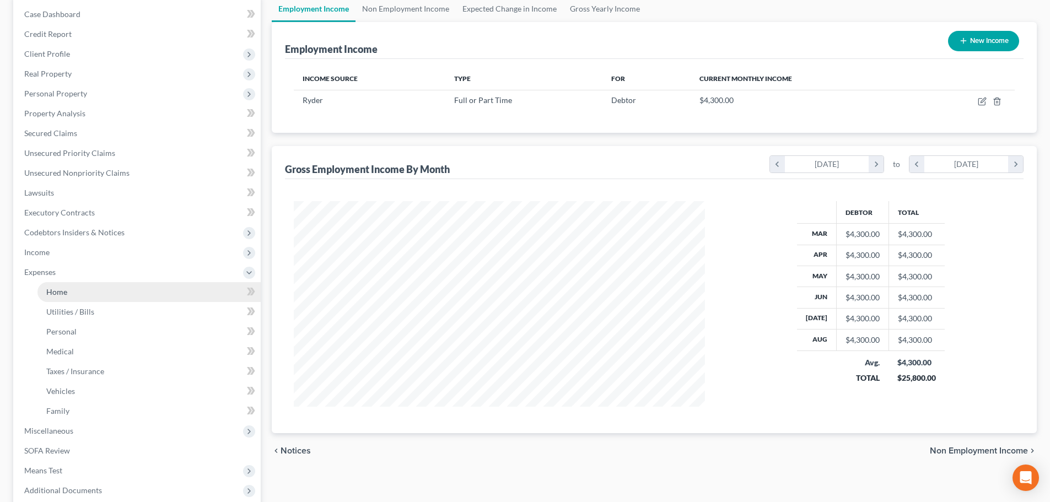
click at [62, 290] on span "Home" at bounding box center [56, 291] width 21 height 9
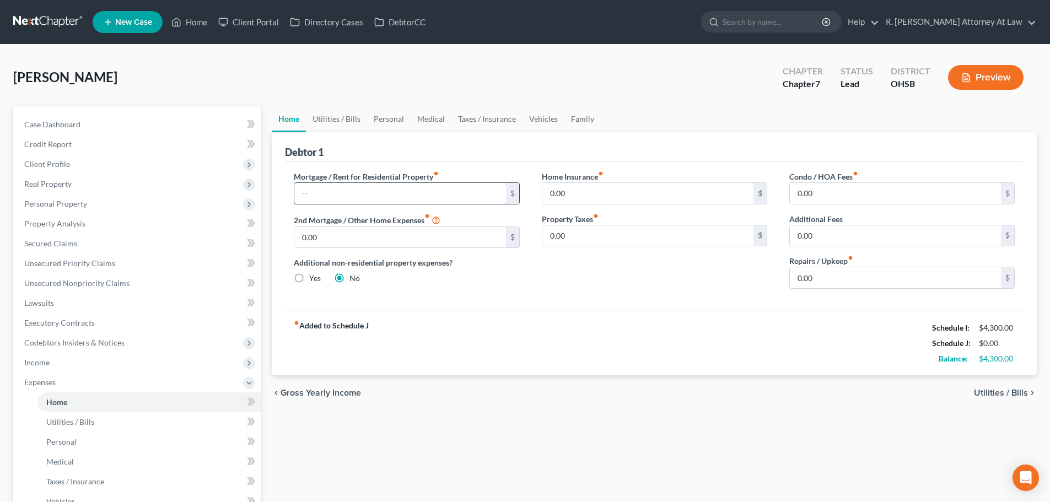
click at [325, 198] on input "text" at bounding box center [399, 193] width 211 height 21
type input "1,200"
click at [534, 118] on link "Vehicles" at bounding box center [543, 119] width 42 height 26
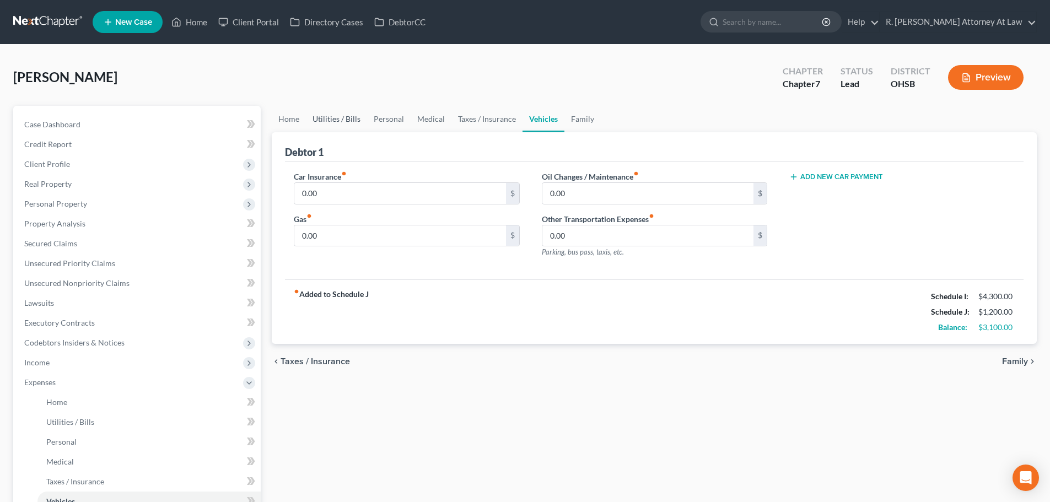
click at [330, 119] on link "Utilities / Bills" at bounding box center [336, 119] width 61 height 26
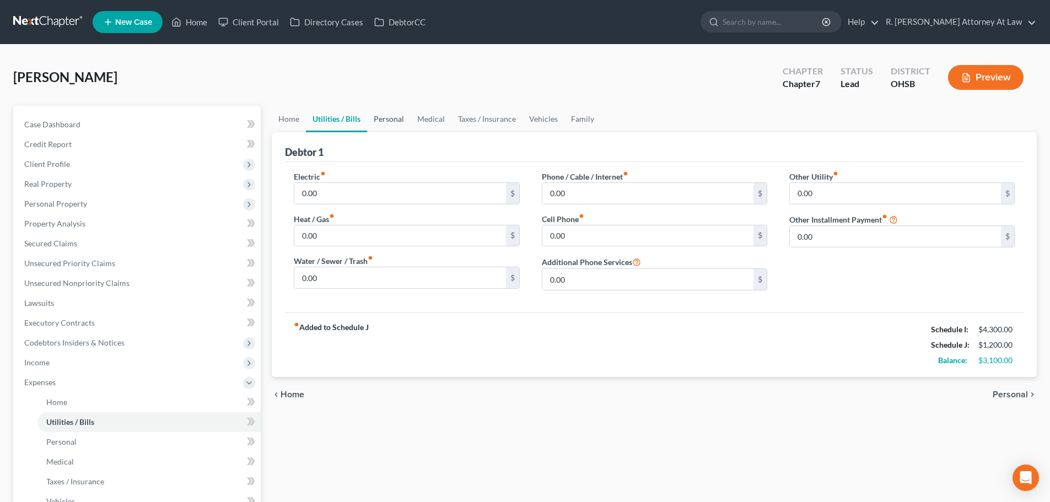
click at [387, 118] on link "Personal" at bounding box center [389, 119] width 44 height 26
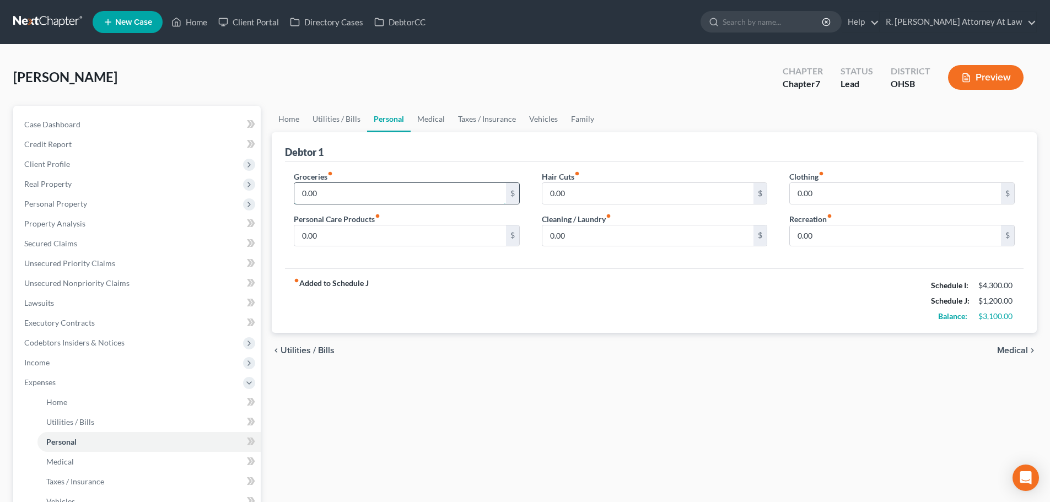
click at [336, 187] on input "0.00" at bounding box center [399, 193] width 211 height 21
type input "700"
click at [334, 238] on input "0.00" at bounding box center [399, 235] width 211 height 21
type input "150"
click at [830, 196] on input "0.00" at bounding box center [895, 193] width 211 height 21
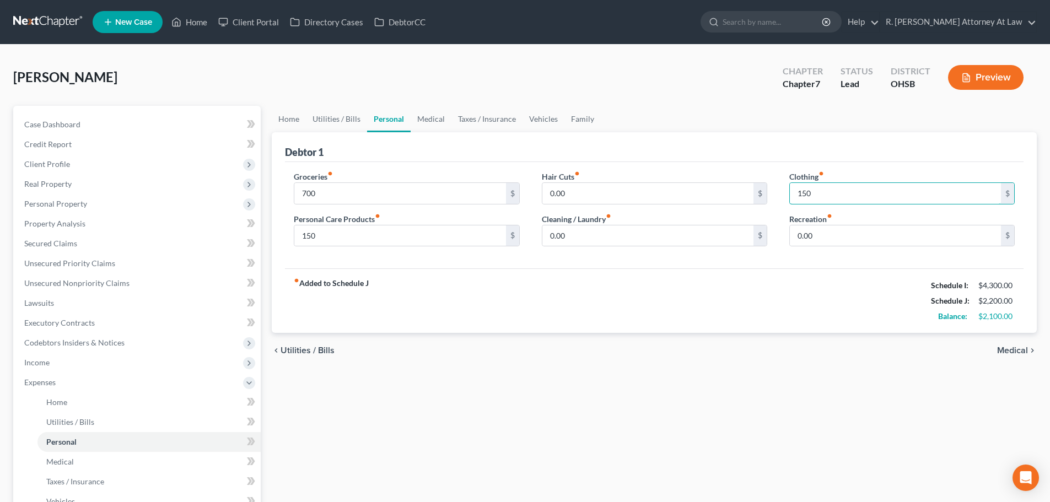
type input "150"
type input "200"
click at [424, 117] on link "Medical" at bounding box center [431, 119] width 41 height 26
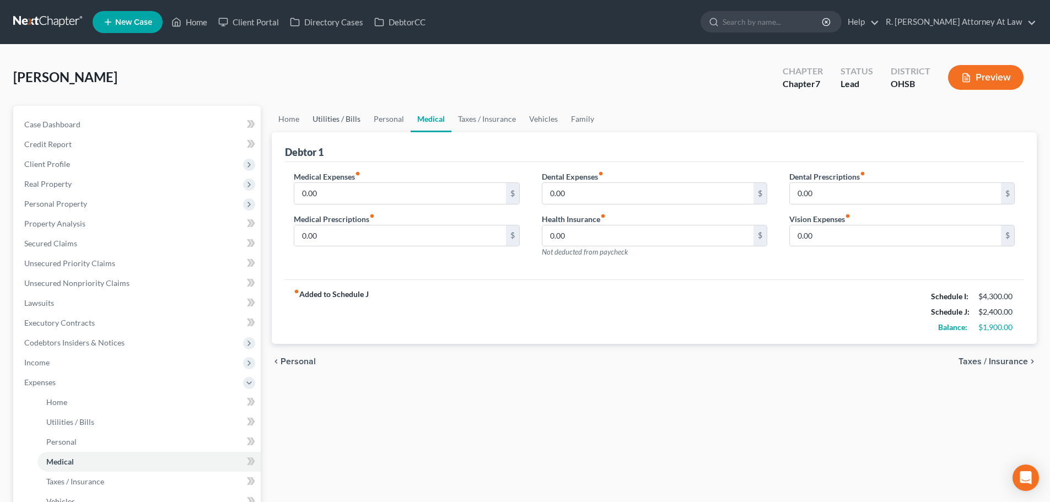
click at [330, 116] on link "Utilities / Bills" at bounding box center [336, 119] width 61 height 26
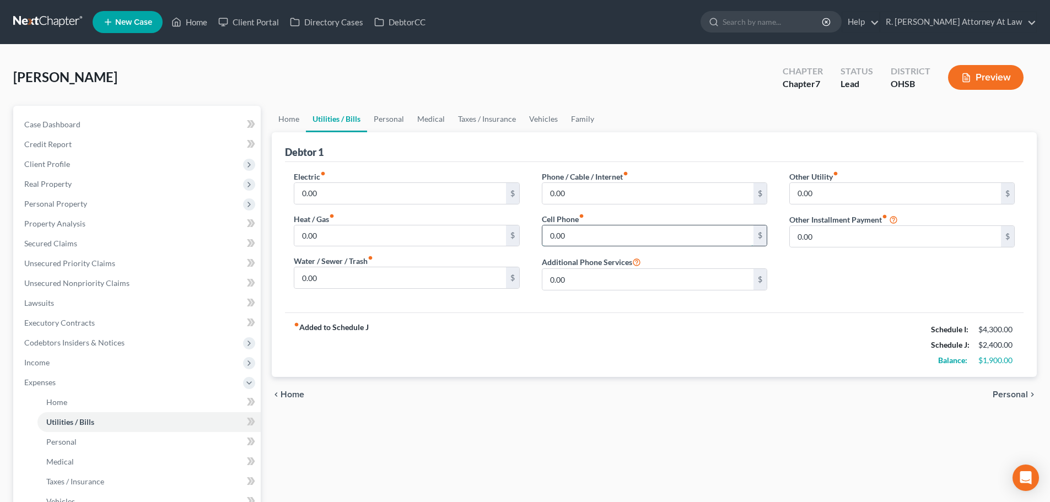
click at [572, 241] on input "0.00" at bounding box center [647, 235] width 211 height 21
type input "175"
click at [387, 118] on link "Personal" at bounding box center [389, 119] width 44 height 26
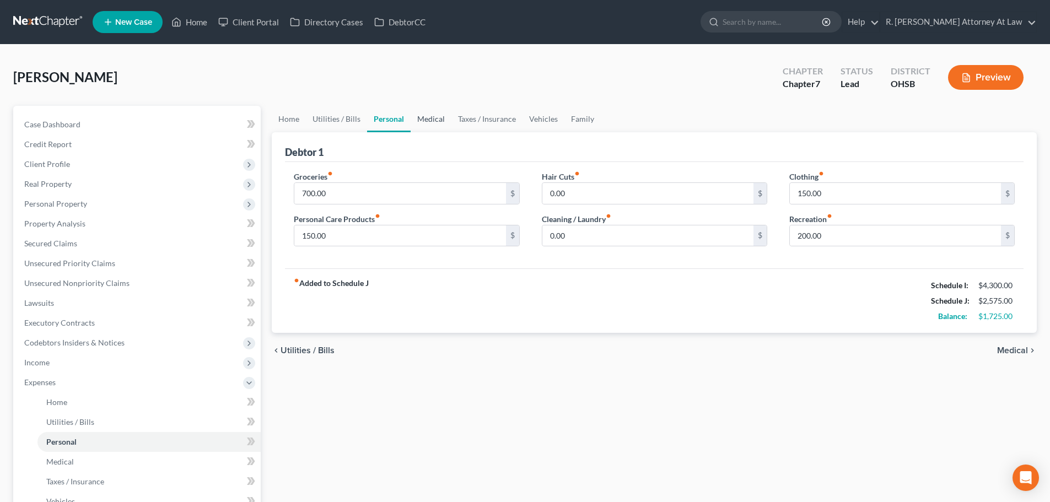
click at [430, 115] on link "Medical" at bounding box center [431, 119] width 41 height 26
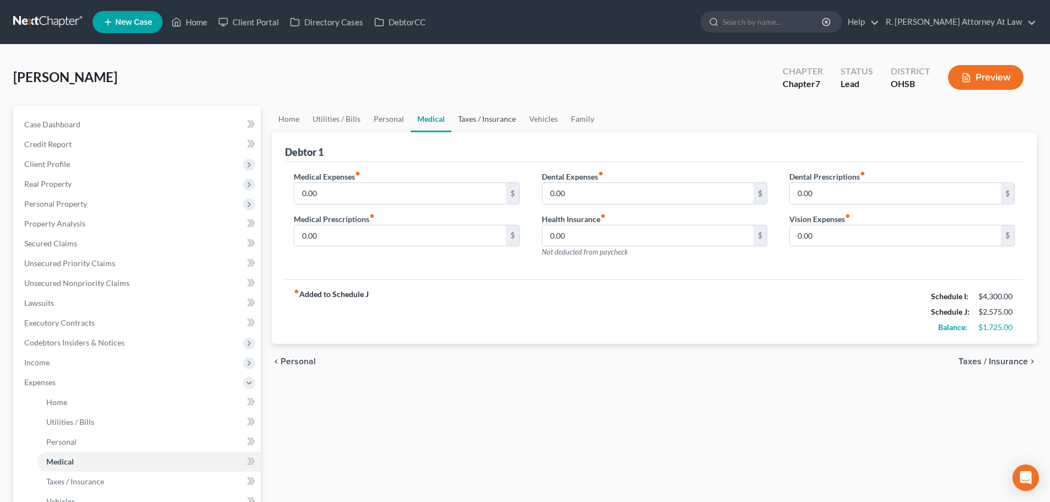
click at [468, 118] on link "Taxes / Insurance" at bounding box center [486, 119] width 71 height 26
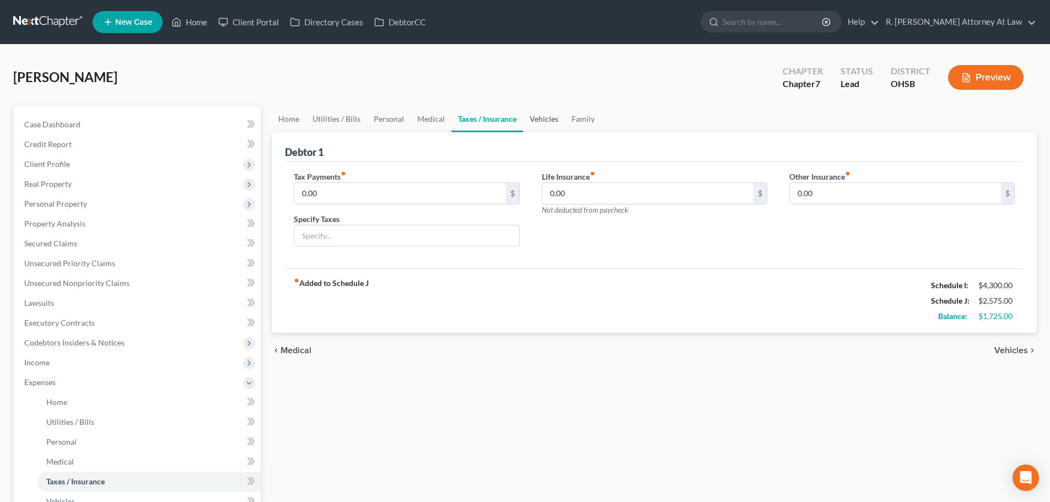
click at [533, 118] on link "Vehicles" at bounding box center [544, 119] width 42 height 26
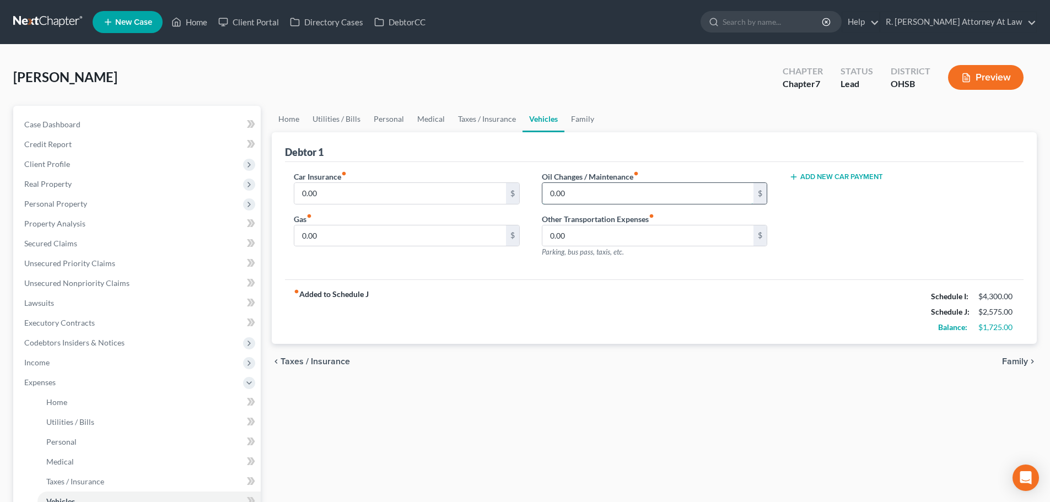
click at [563, 191] on input "0.00" at bounding box center [647, 193] width 211 height 21
type input "150"
click at [333, 195] on input "0.00" at bounding box center [399, 193] width 211 height 21
type input "125"
type input "300"
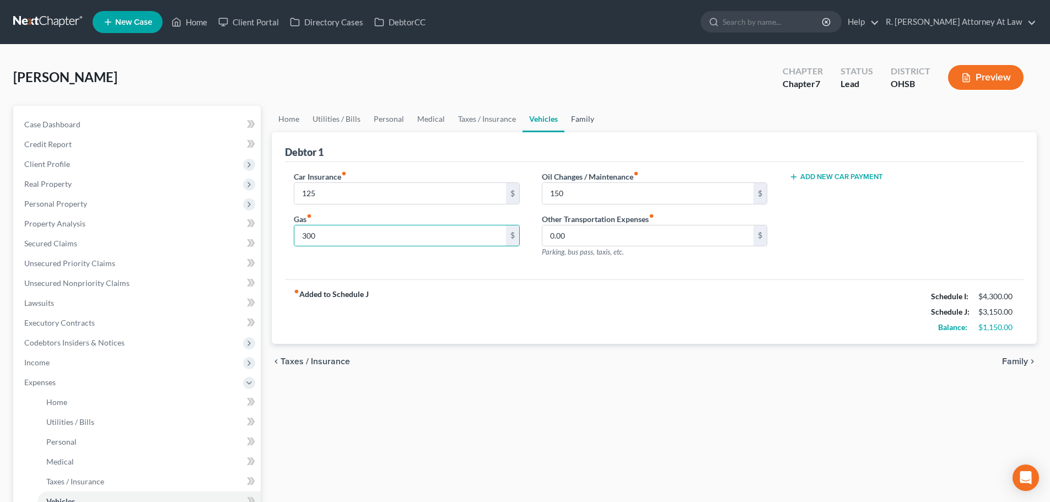
click at [574, 120] on link "Family" at bounding box center [582, 119] width 36 height 26
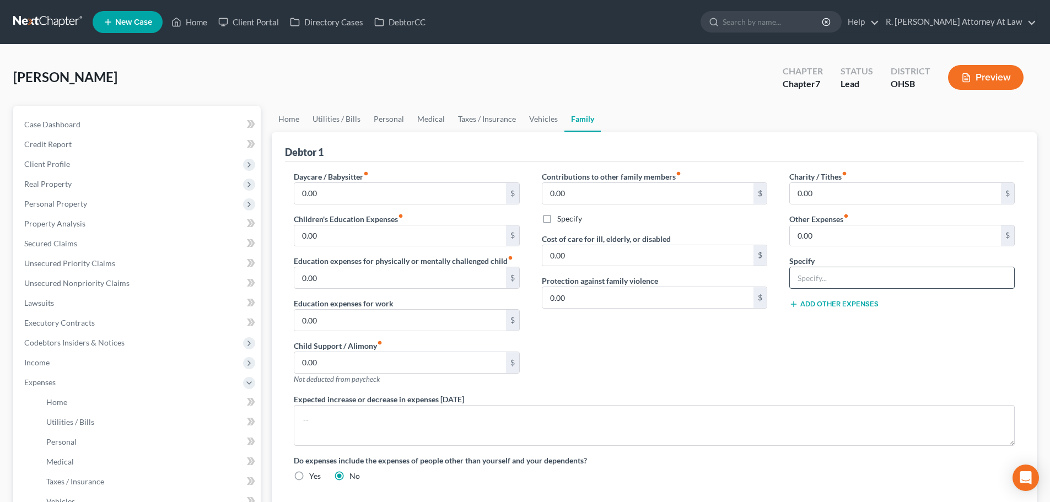
click at [811, 273] on input "text" at bounding box center [902, 277] width 224 height 21
type input "Cigarettes, 200"
click at [817, 236] on input "0.00" at bounding box center [895, 235] width 211 height 21
type input "200"
click at [982, 283] on input "Cigarettes, 200" at bounding box center [902, 277] width 224 height 21
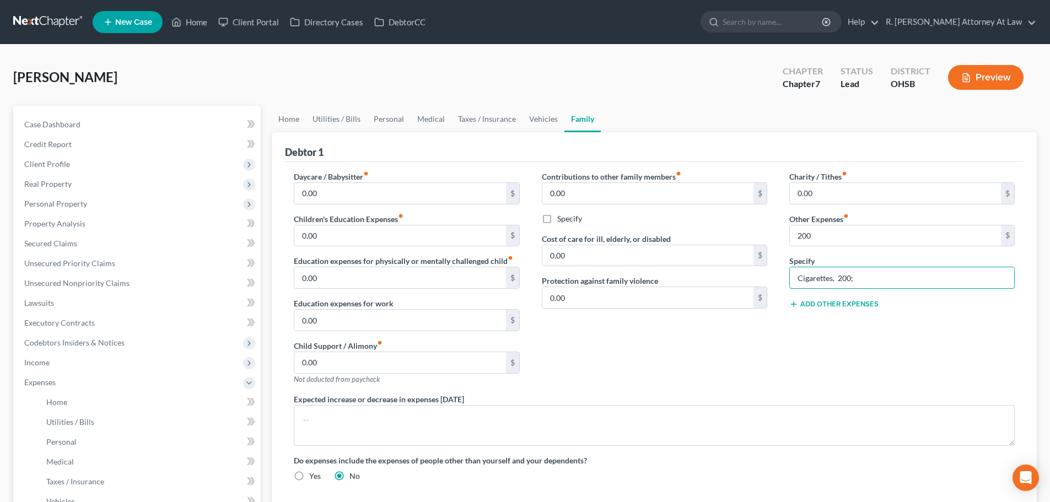
type input "Cigarettes, 200;"
click at [806, 304] on button "Add Other Expenses" at bounding box center [833, 304] width 89 height 9
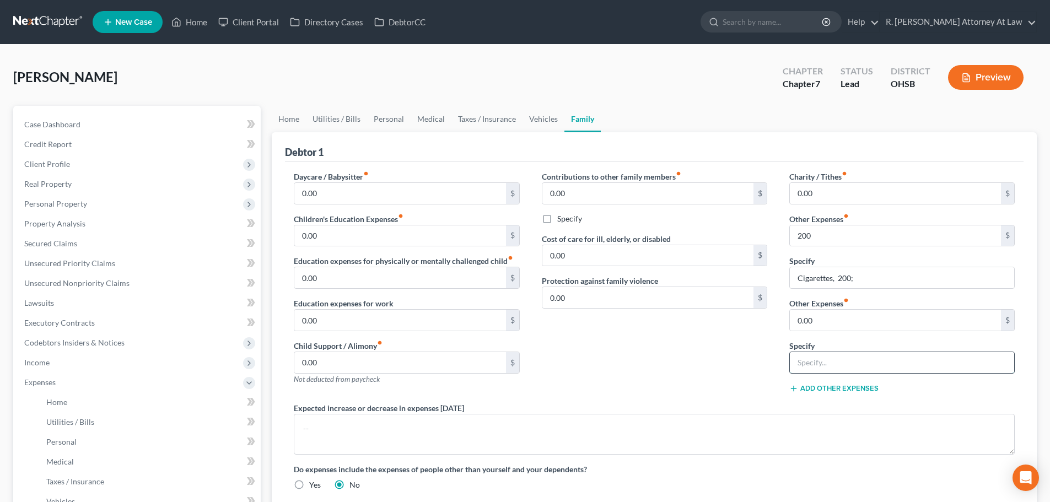
click at [810, 359] on input "text" at bounding box center [902, 362] width 224 height 21
type input "Contribution to Girlfriend"
click at [817, 323] on input "0.00" at bounding box center [895, 320] width 211 height 21
type input "500"
click at [674, 332] on div "Contributions to other family members fiber_manual_record 0.00 $ Specify Cost o…" at bounding box center [654, 286] width 247 height 231
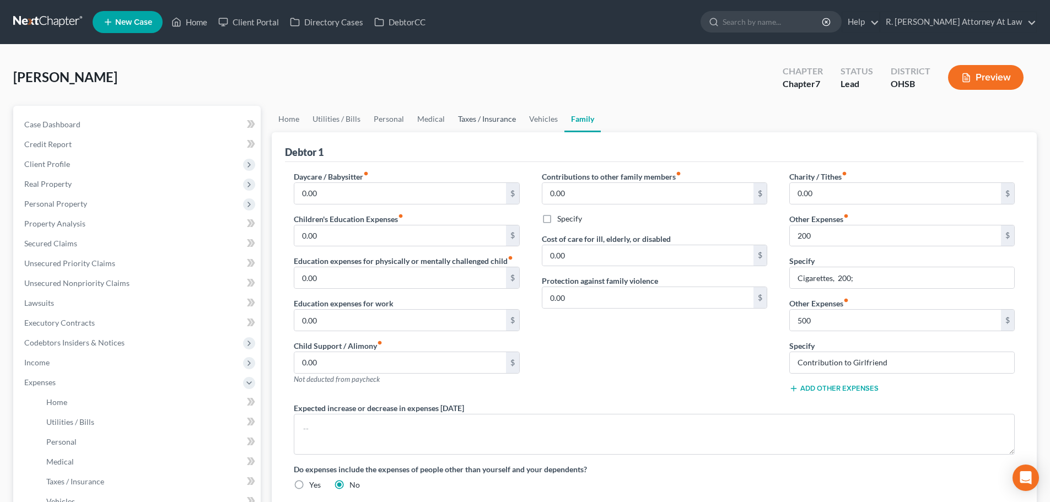
click at [478, 117] on link "Taxes / Insurance" at bounding box center [486, 119] width 71 height 26
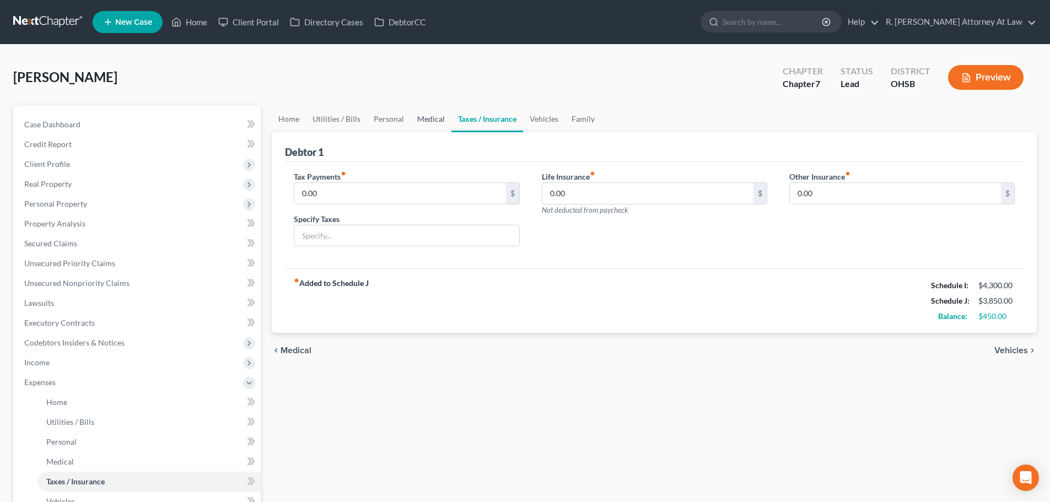
click at [432, 118] on link "Medical" at bounding box center [431, 119] width 41 height 26
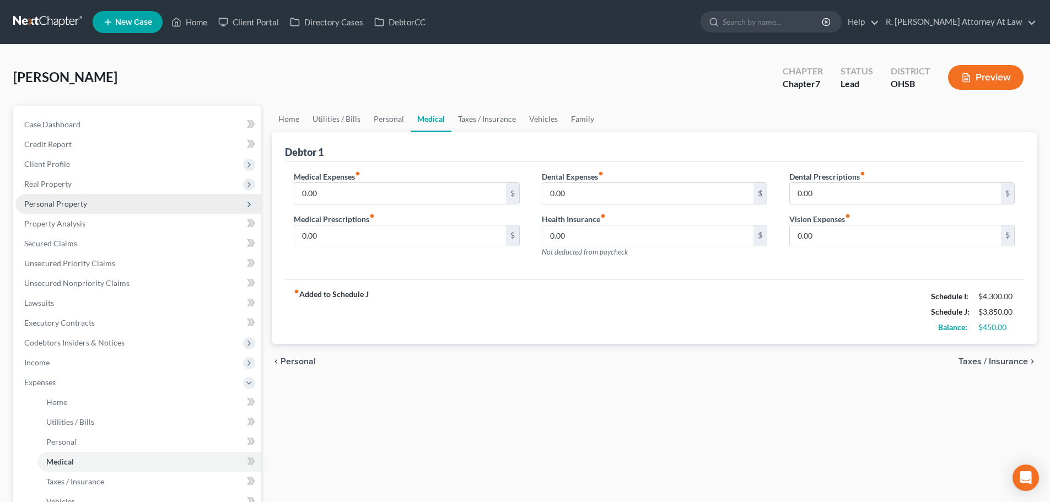
click at [47, 201] on span "Personal Property" at bounding box center [55, 203] width 63 height 9
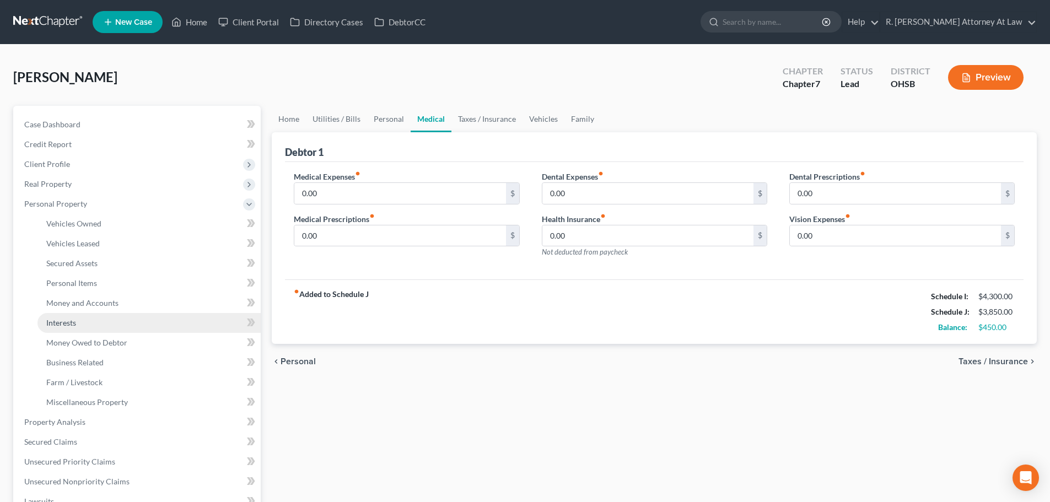
click at [62, 323] on span "Interests" at bounding box center [61, 322] width 30 height 9
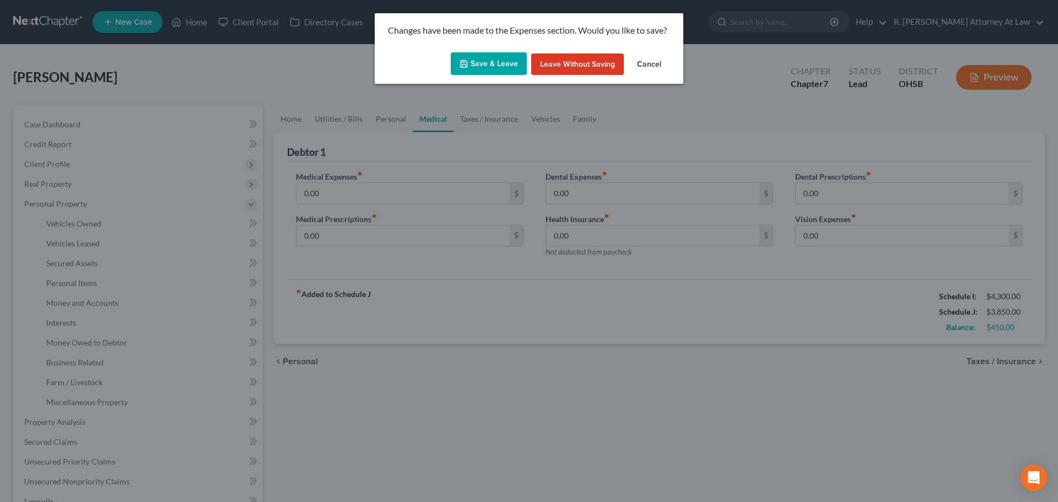
click at [481, 64] on button "Save & Leave" at bounding box center [489, 63] width 76 height 23
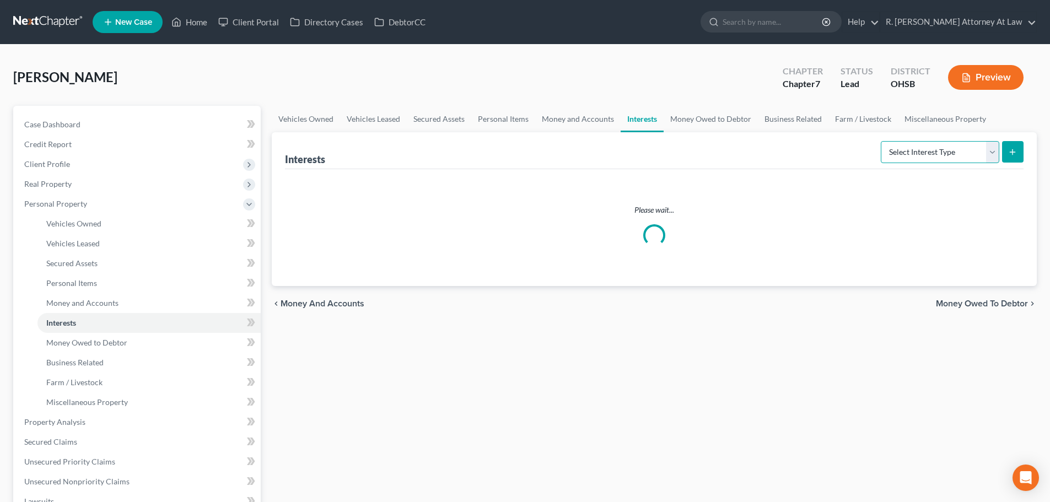
click at [919, 150] on select "Select Interest Type 401K Annuity Bond Education IRA Government Bond Government…" at bounding box center [940, 152] width 118 height 22
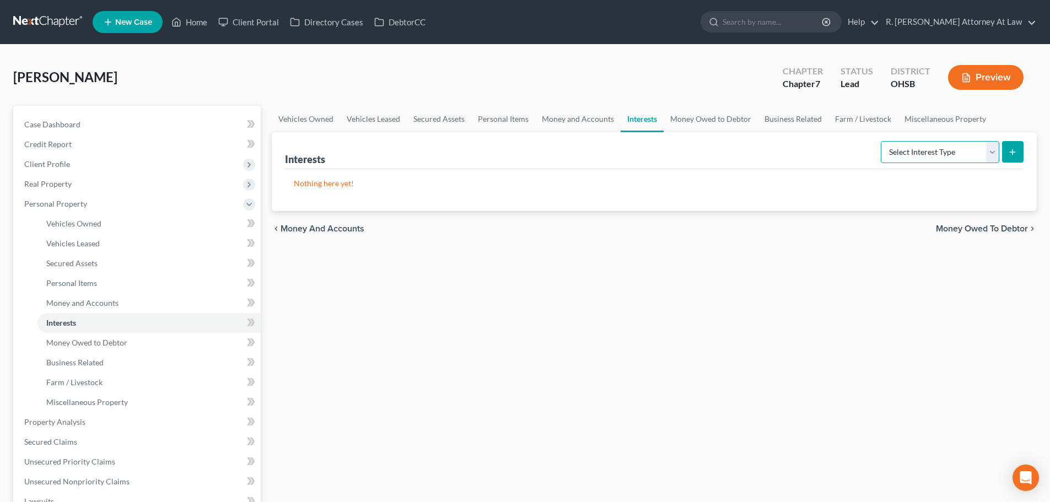
select select "ira"
click at [882, 141] on select "Select Interest Type 401K Annuity Bond Education IRA Government Bond Government…" at bounding box center [940, 152] width 118 height 22
click at [1012, 154] on line "submit" at bounding box center [1012, 151] width 0 height 5
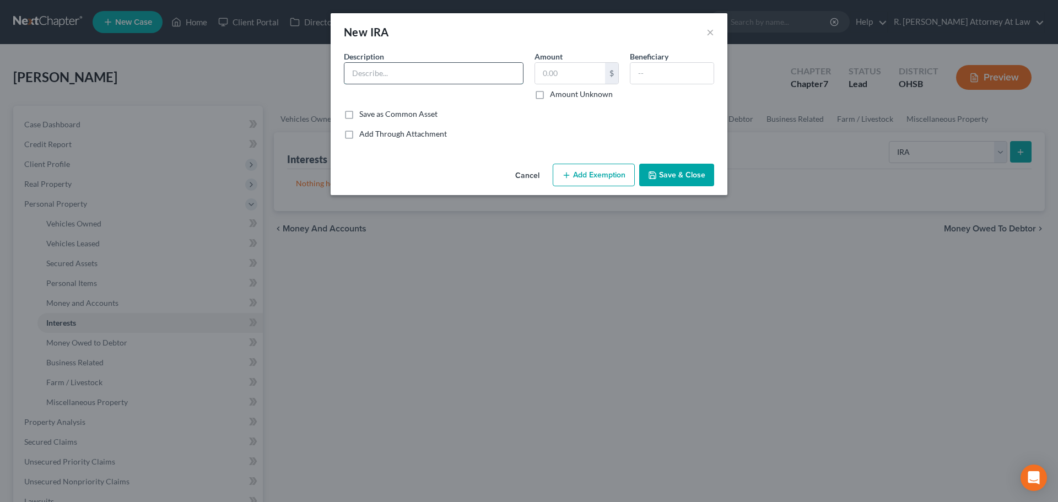
click at [382, 79] on input "text" at bounding box center [433, 73] width 179 height 21
type input "[PERSON_NAME] Primerica"
type input "500"
click at [668, 171] on button "Save & Close" at bounding box center [676, 175] width 75 height 23
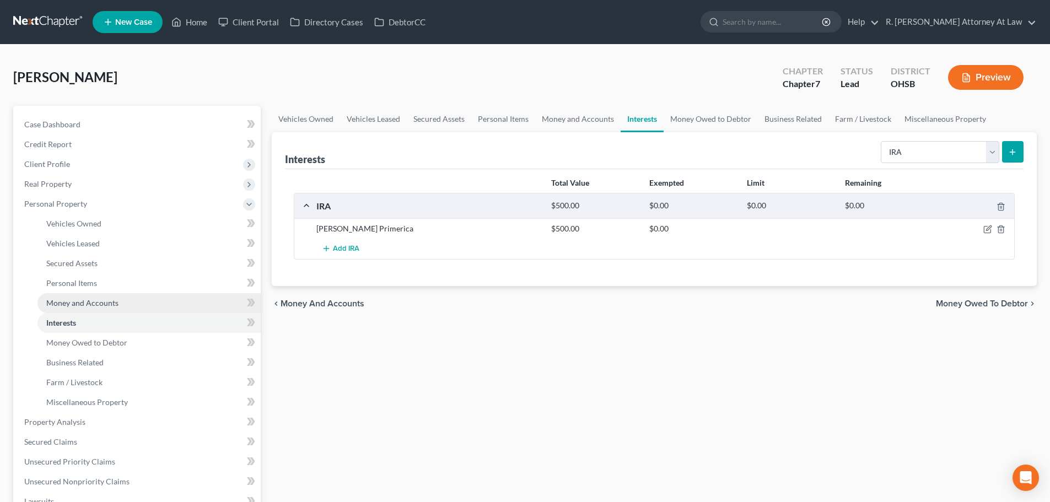
click at [72, 300] on span "Money and Accounts" at bounding box center [82, 302] width 72 height 9
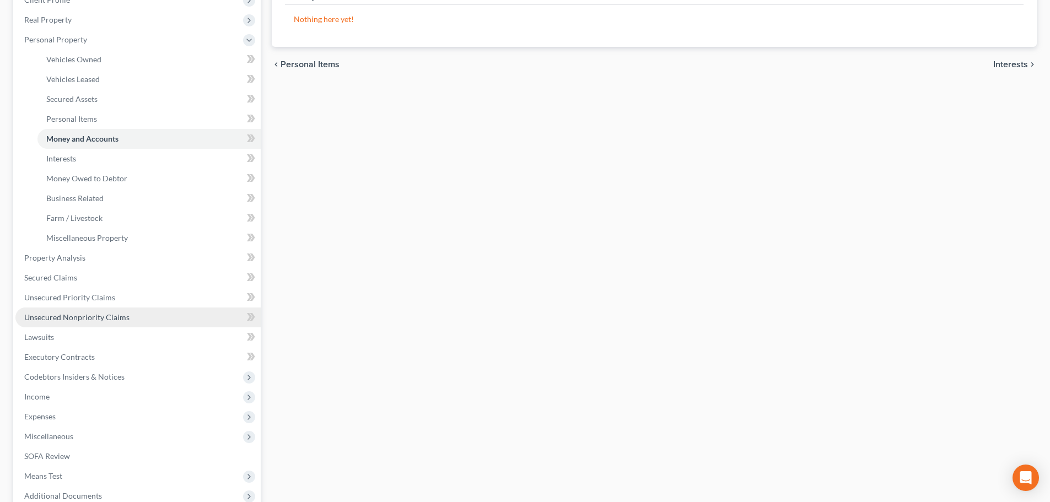
scroll to position [165, 0]
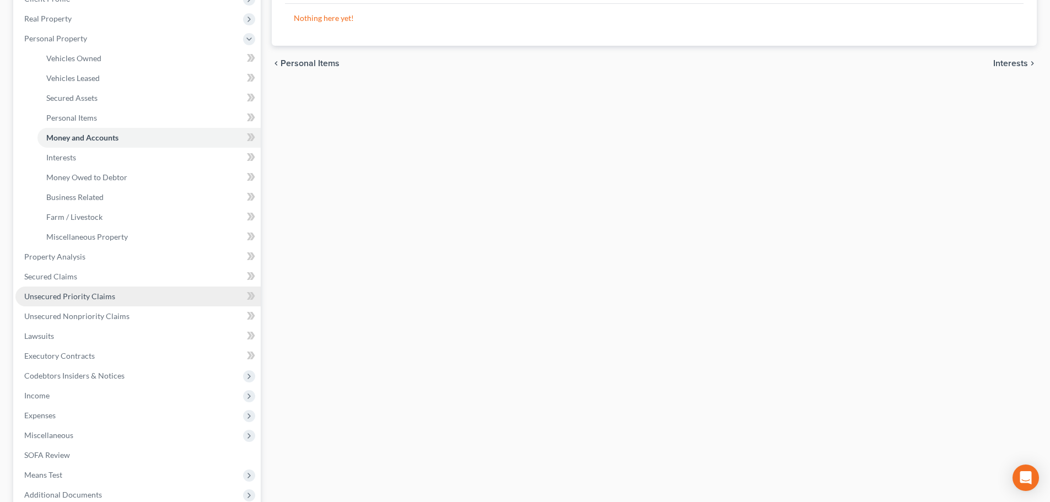
click at [73, 299] on span "Unsecured Priority Claims" at bounding box center [69, 296] width 91 height 9
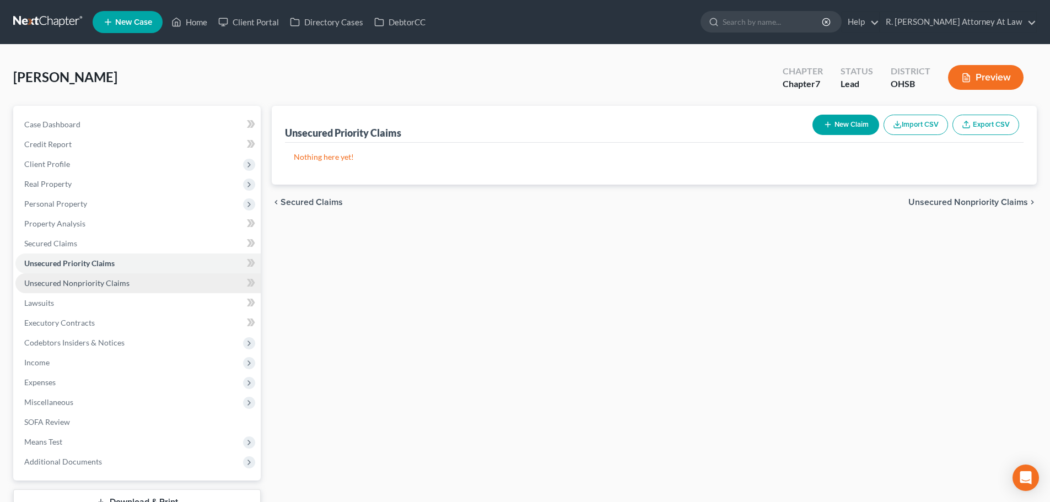
click at [48, 286] on span "Unsecured Nonpriority Claims" at bounding box center [76, 282] width 105 height 9
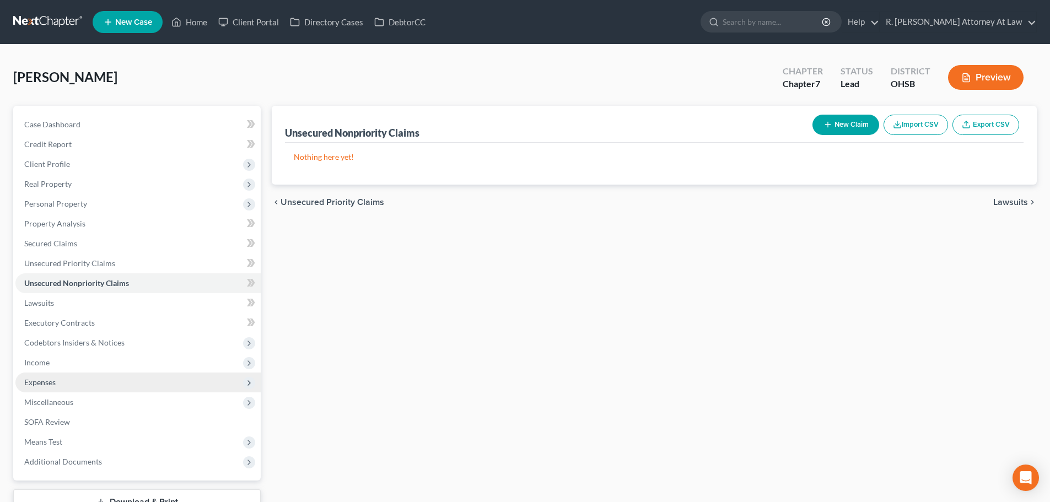
click at [50, 383] on span "Expenses" at bounding box center [39, 382] width 31 height 9
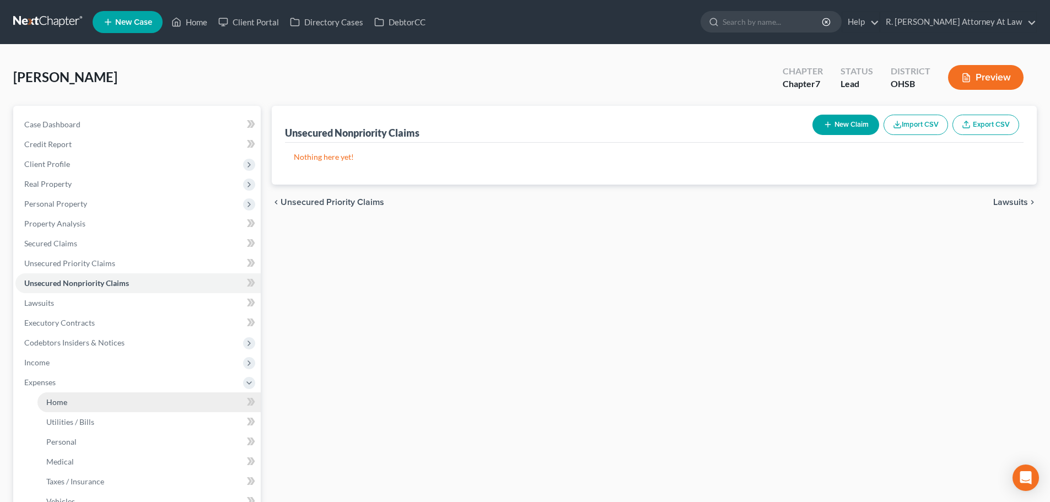
click at [55, 398] on span "Home" at bounding box center [56, 401] width 21 height 9
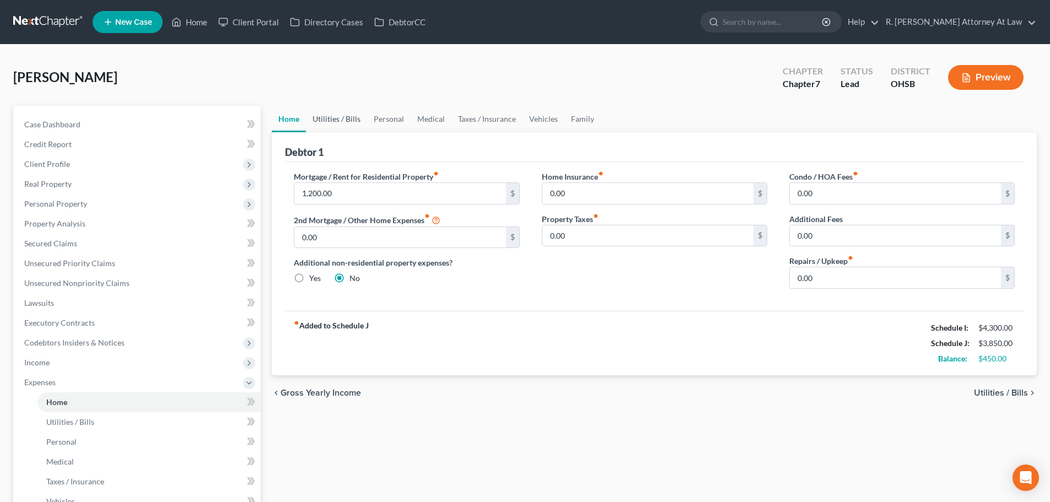
click at [339, 119] on link "Utilities / Bills" at bounding box center [336, 119] width 61 height 26
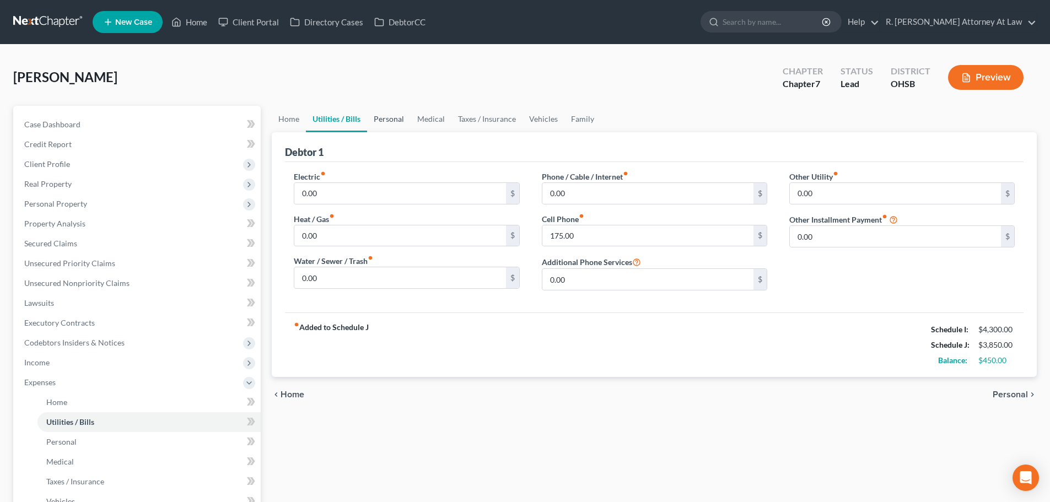
click at [386, 119] on link "Personal" at bounding box center [389, 119] width 44 height 26
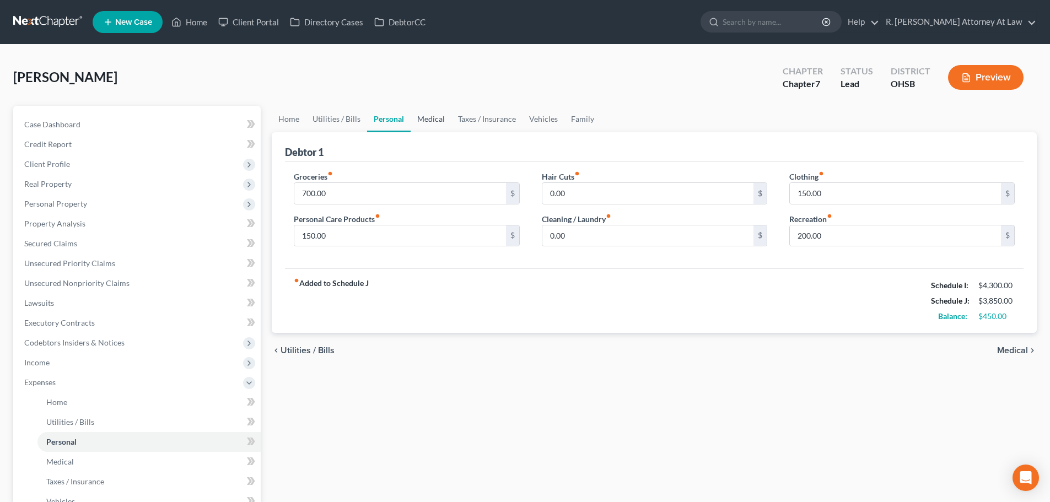
click at [427, 116] on link "Medical" at bounding box center [431, 119] width 41 height 26
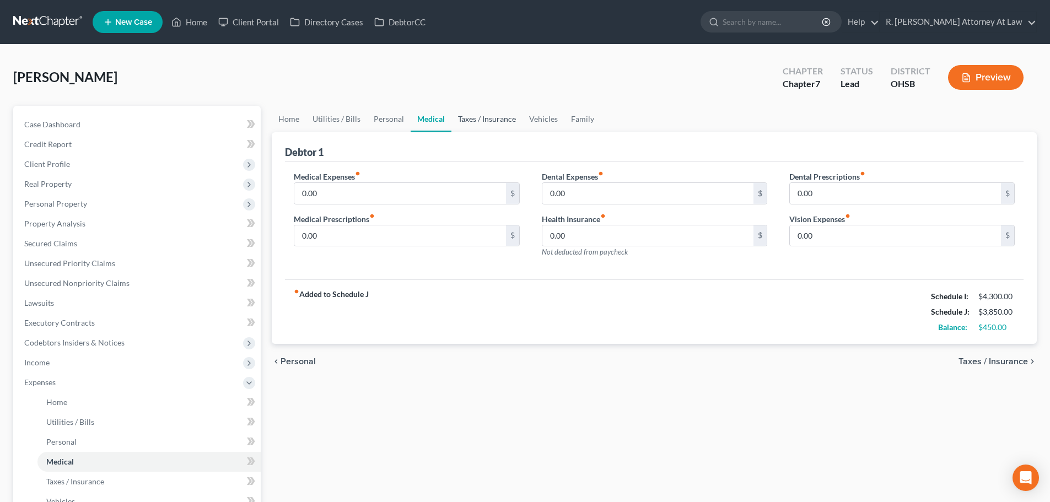
click at [477, 119] on link "Taxes / Insurance" at bounding box center [486, 119] width 71 height 26
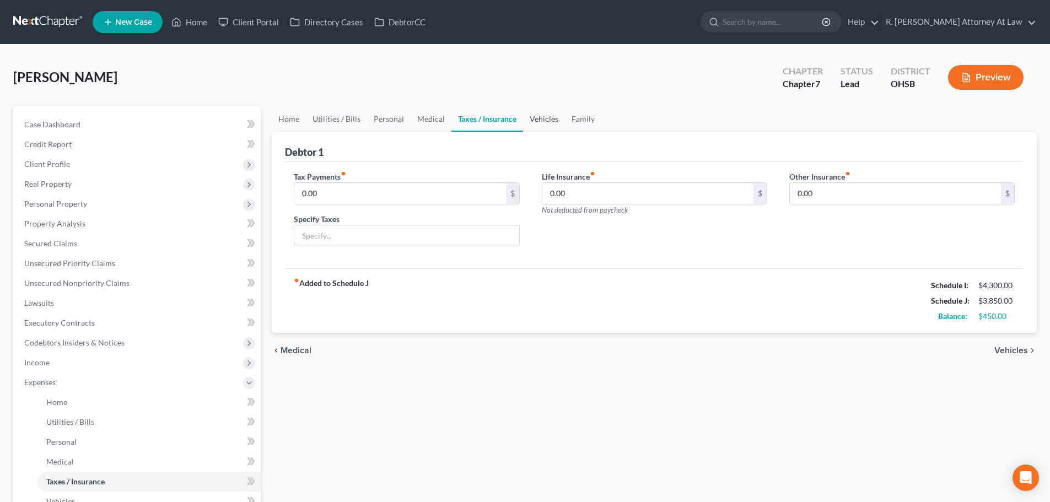
click at [536, 124] on link "Vehicles" at bounding box center [544, 119] width 42 height 26
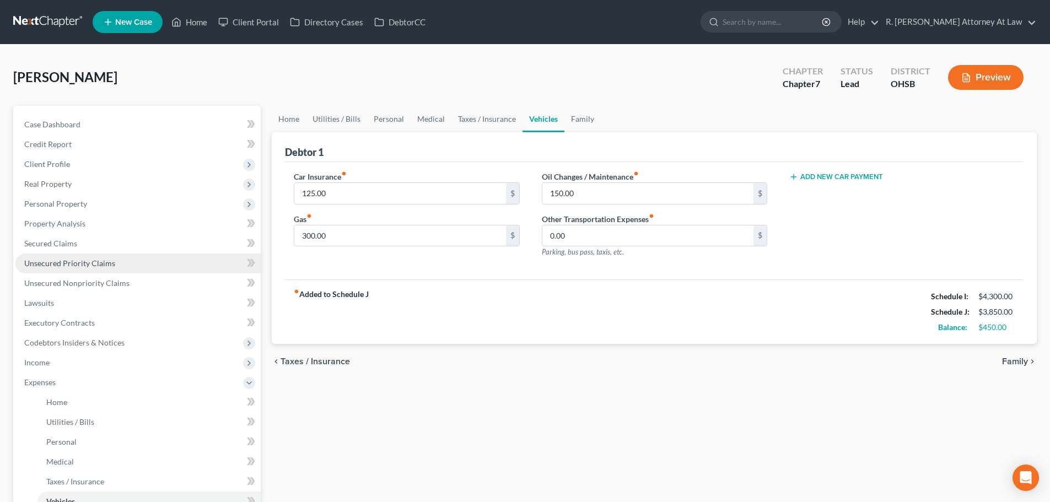
click at [50, 263] on span "Unsecured Priority Claims" at bounding box center [69, 262] width 91 height 9
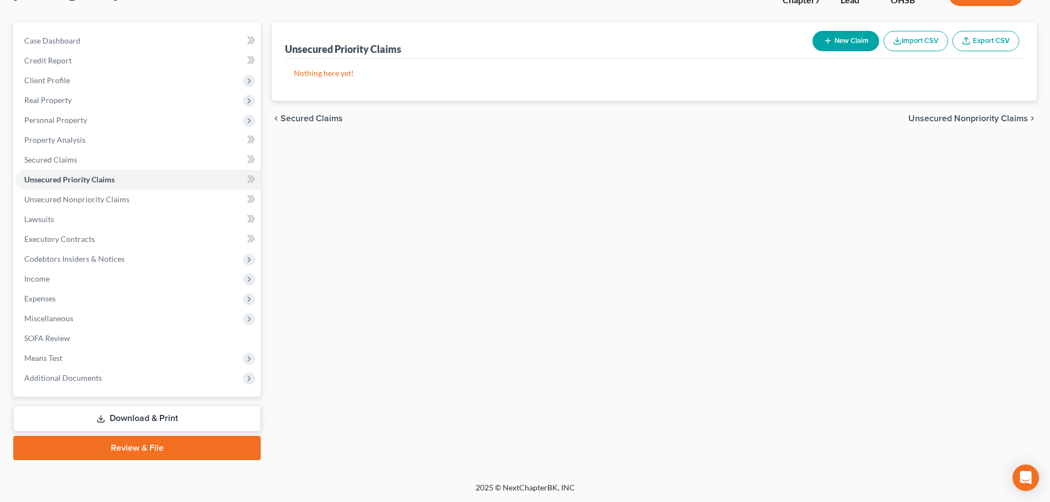
click at [148, 412] on link "Download & Print" at bounding box center [136, 419] width 247 height 26
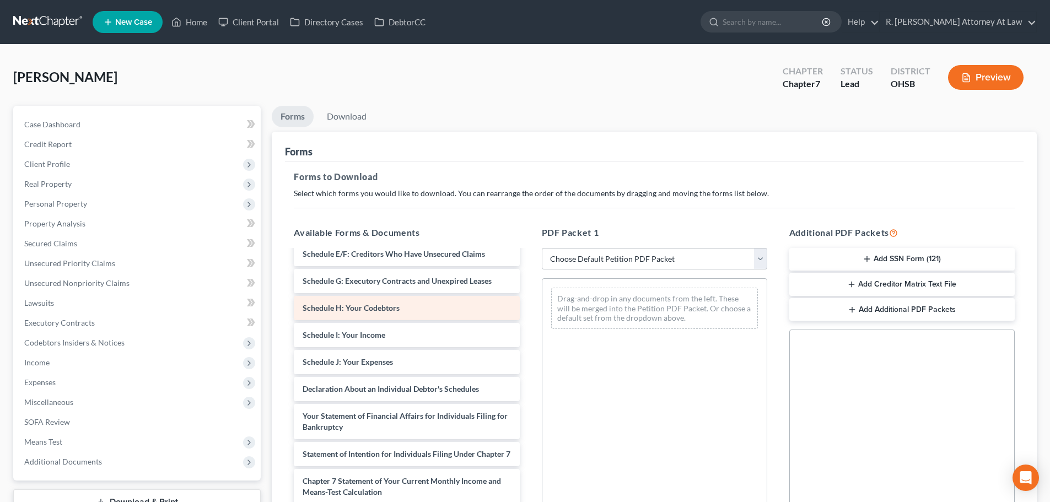
scroll to position [165, 0]
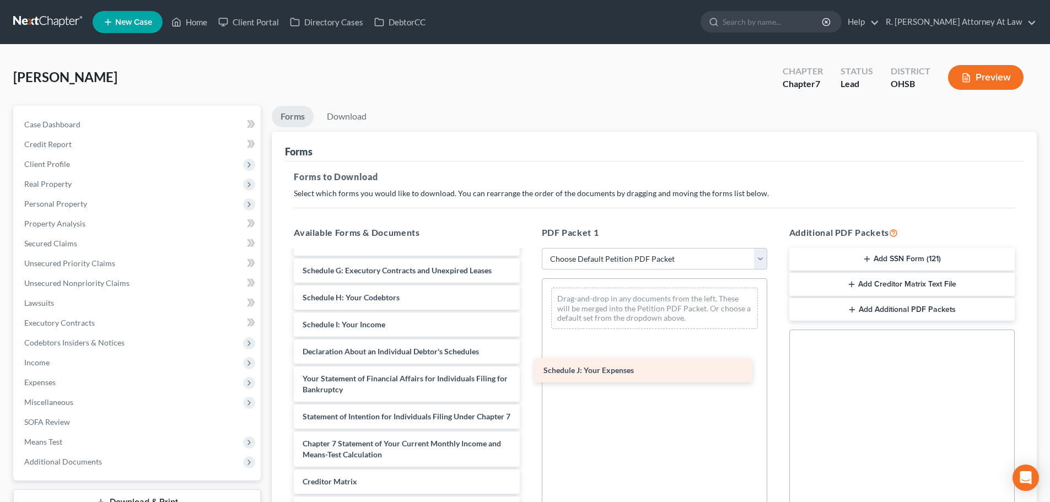
drag, startPoint x: 372, startPoint y: 353, endPoint x: 599, endPoint y: 368, distance: 227.6
click at [528, 370] on div "Schedule J: Your Expenses Voluntary Petition for Individuals Filing for Bankrup…" at bounding box center [406, 335] width 243 height 500
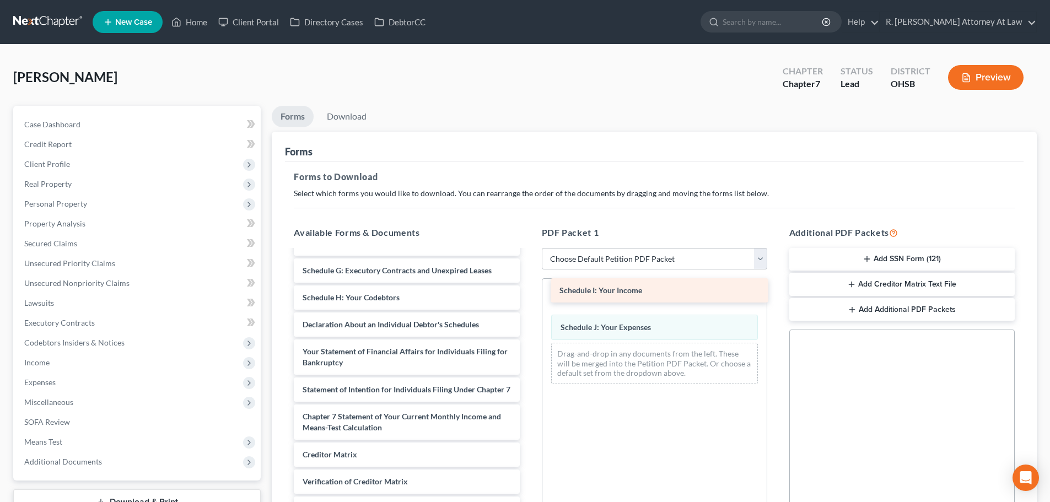
drag, startPoint x: 393, startPoint y: 327, endPoint x: 650, endPoint y: 293, distance: 259.1
click at [528, 293] on div "Schedule I: Your Income Voluntary Petition for Individuals Filing for Bankruptc…" at bounding box center [406, 321] width 243 height 473
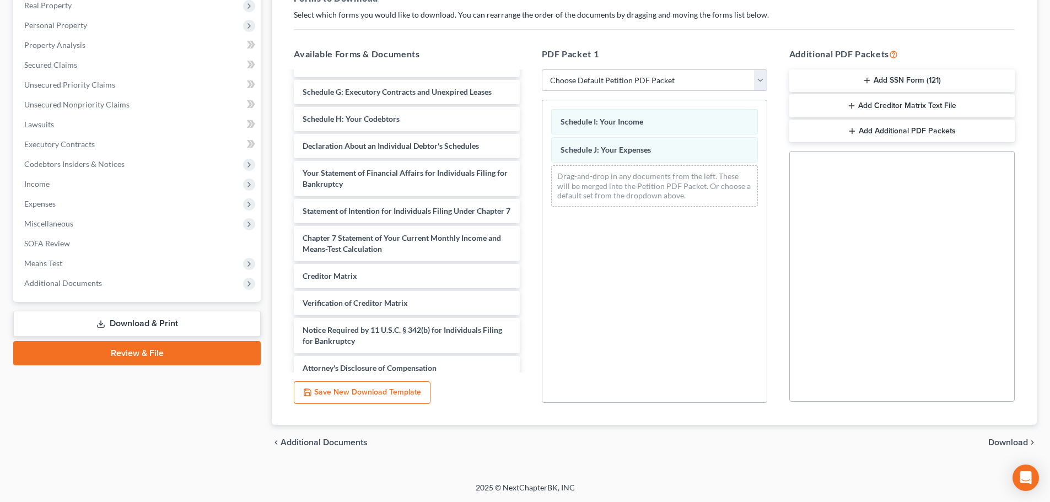
click at [994, 441] on span "Download" at bounding box center [1008, 442] width 40 height 9
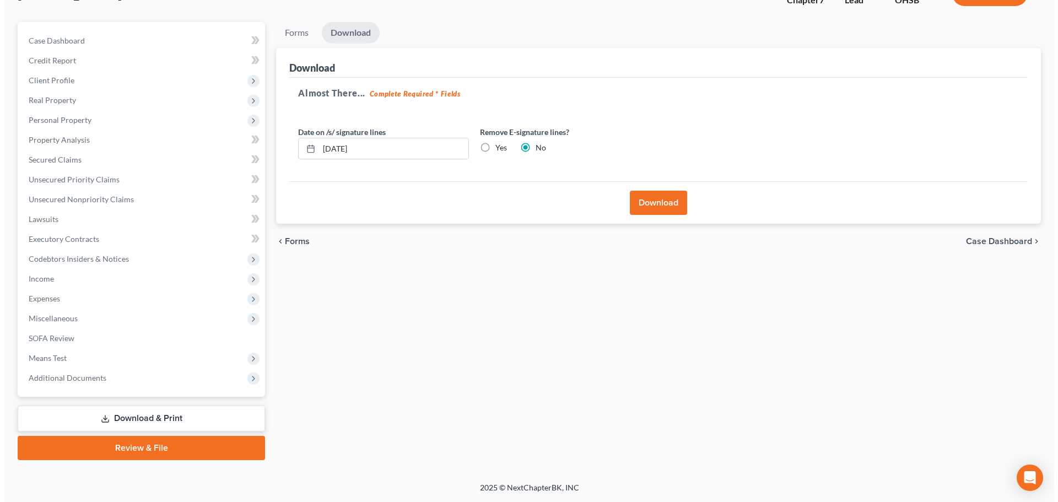
scroll to position [84, 0]
click at [654, 207] on button "Download" at bounding box center [654, 203] width 57 height 24
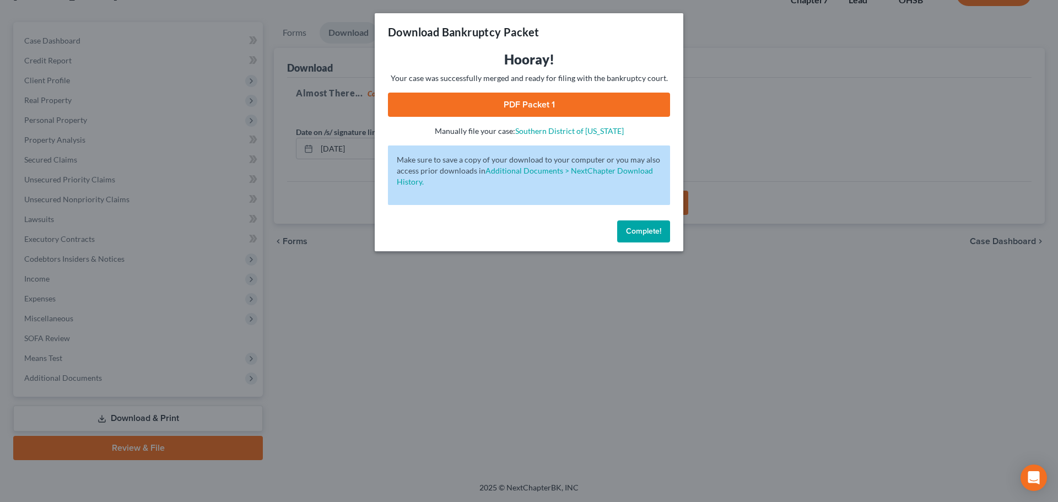
click at [529, 105] on link "PDF Packet 1" at bounding box center [529, 105] width 282 height 24
